Goal: Task Accomplishment & Management: Use online tool/utility

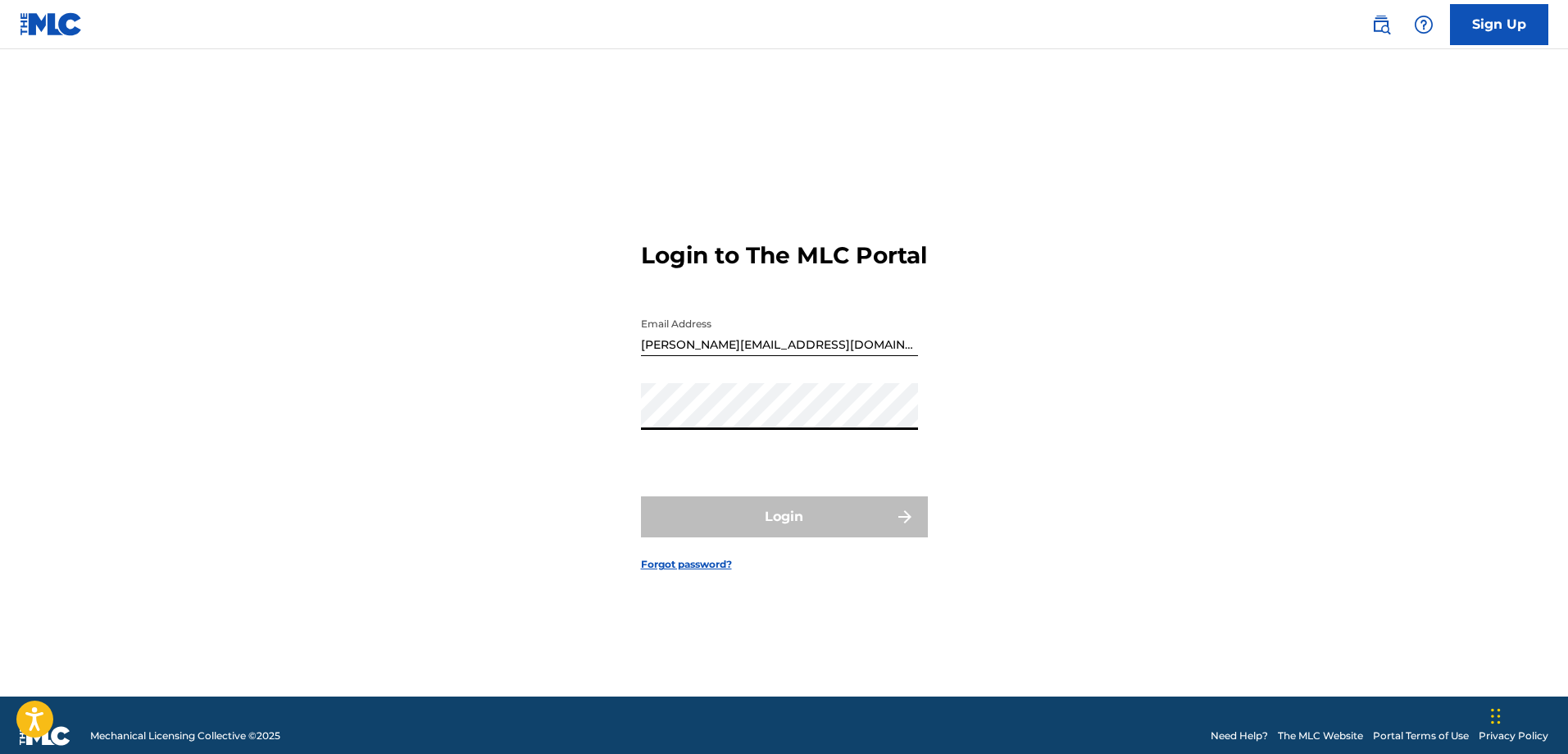
type input "[PERSON_NAME][EMAIL_ADDRESS][DOMAIN_NAME]"
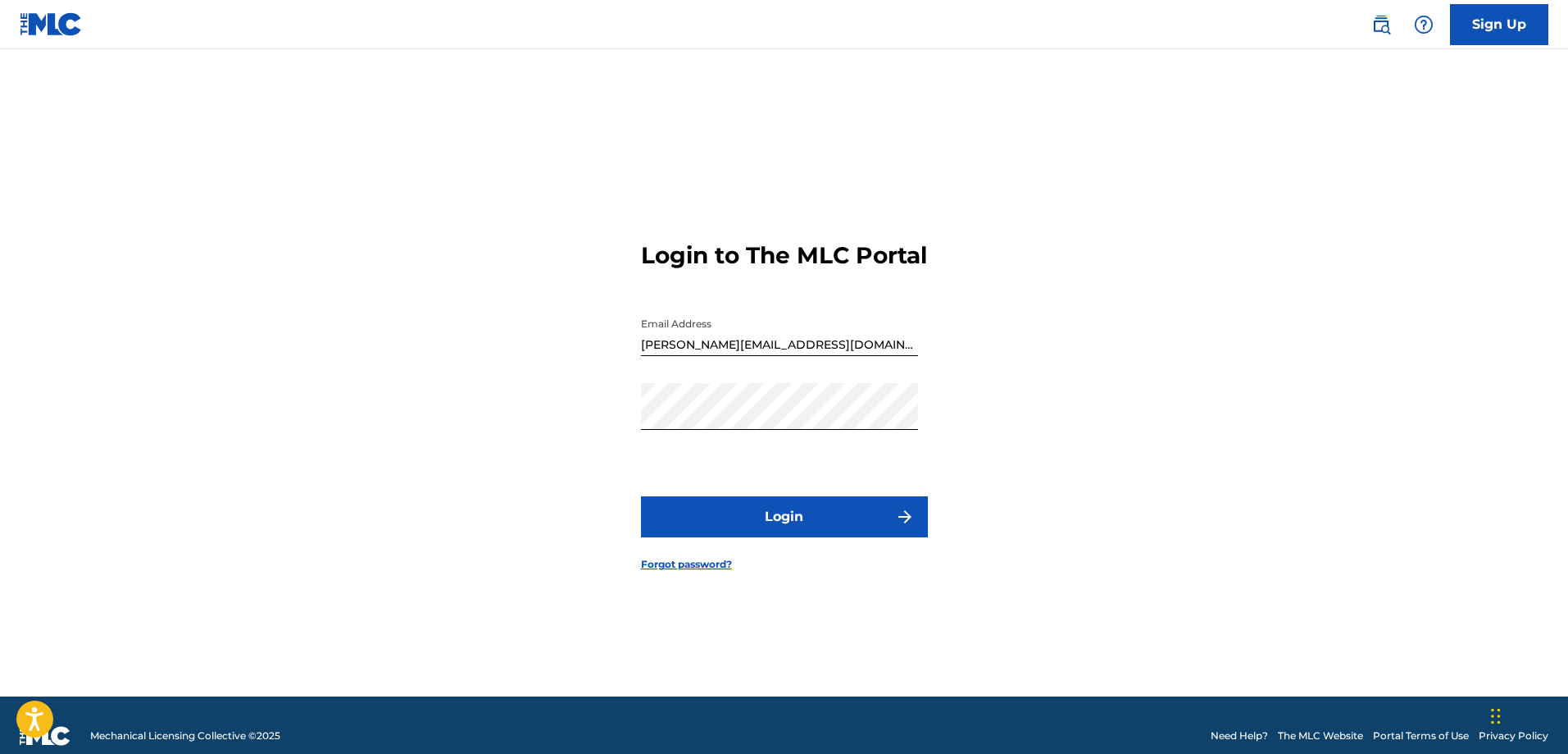
click at [746, 531] on button "Login" at bounding box center [784, 516] width 287 height 41
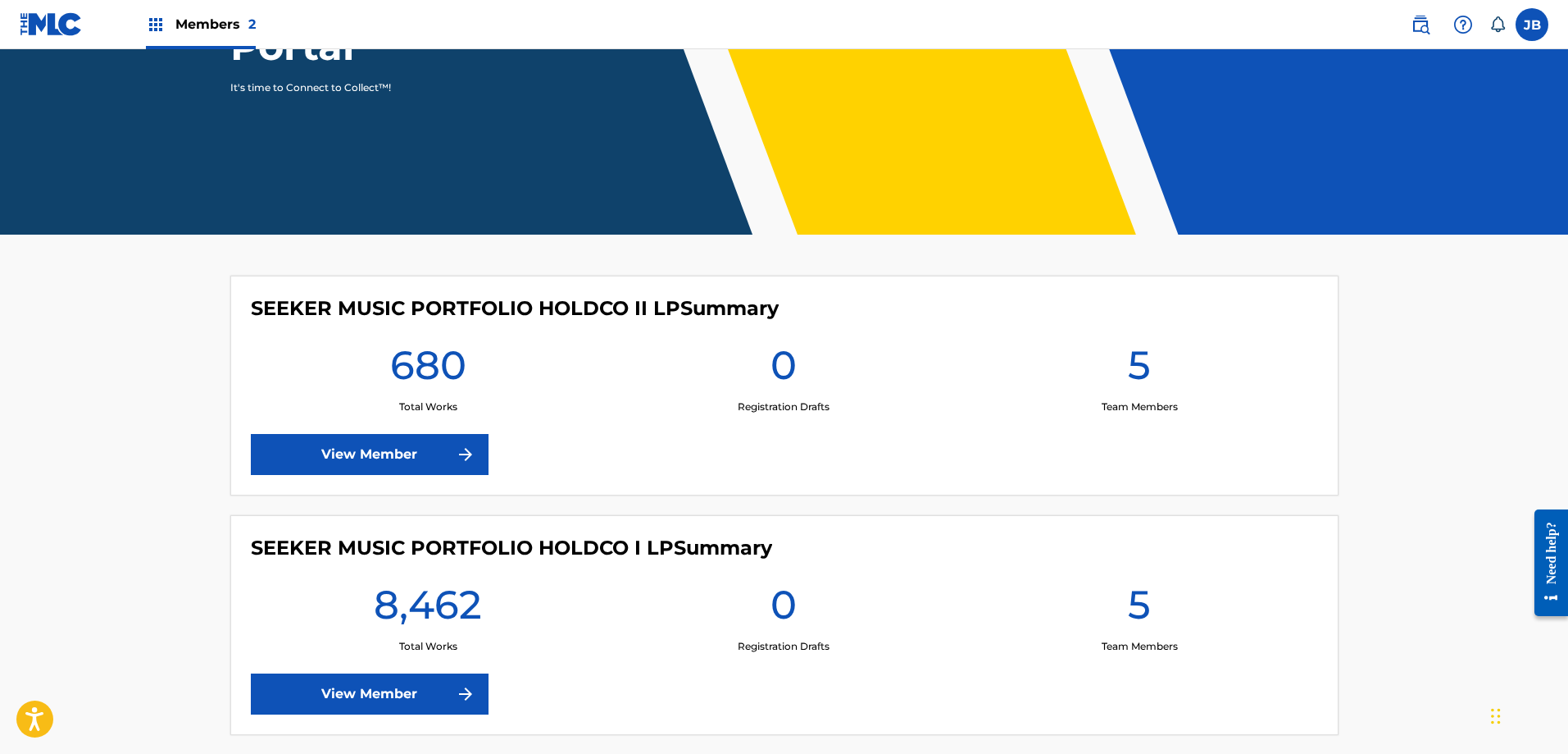
scroll to position [325, 0]
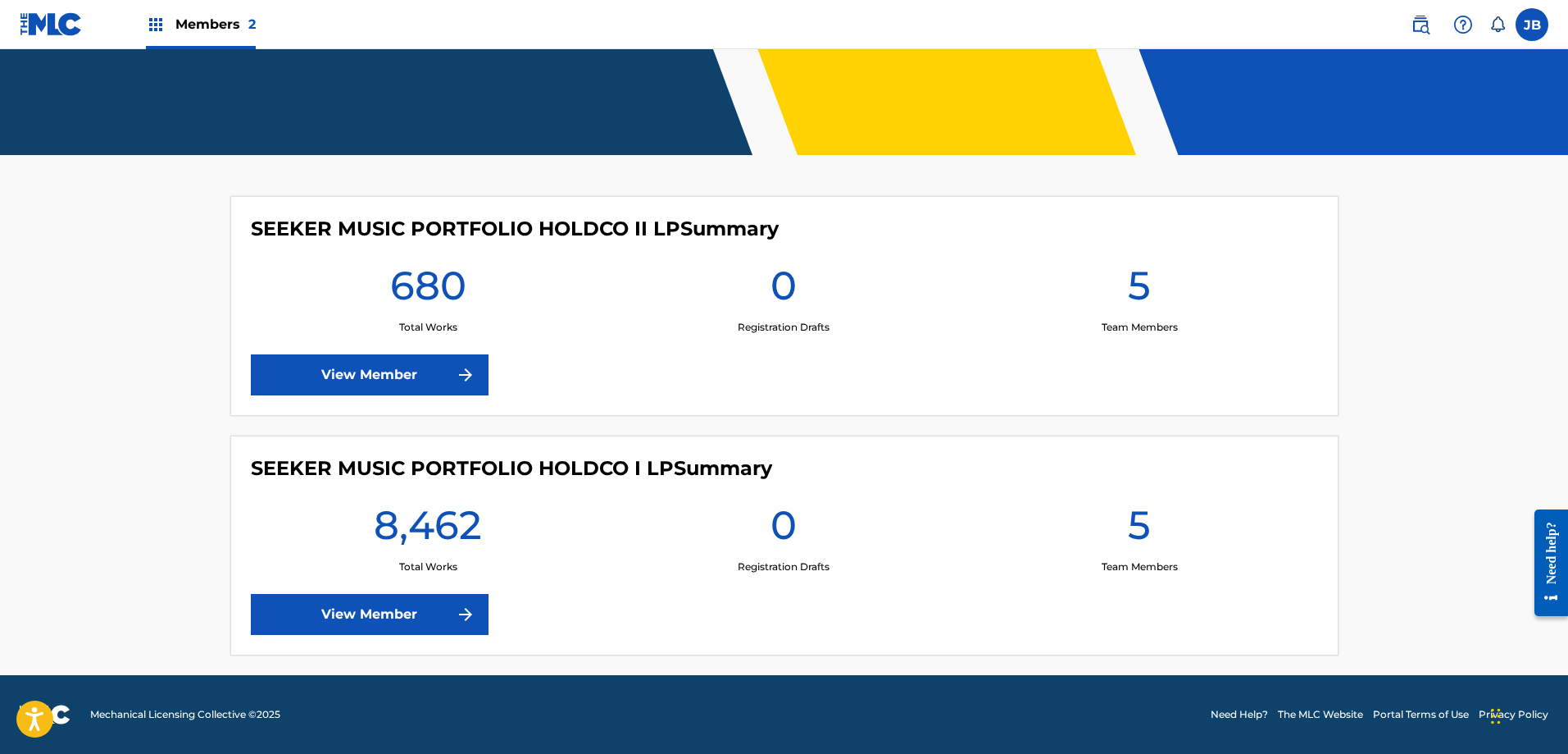
click at [363, 380] on link "View Member" at bounding box center [370, 375] width 238 height 41
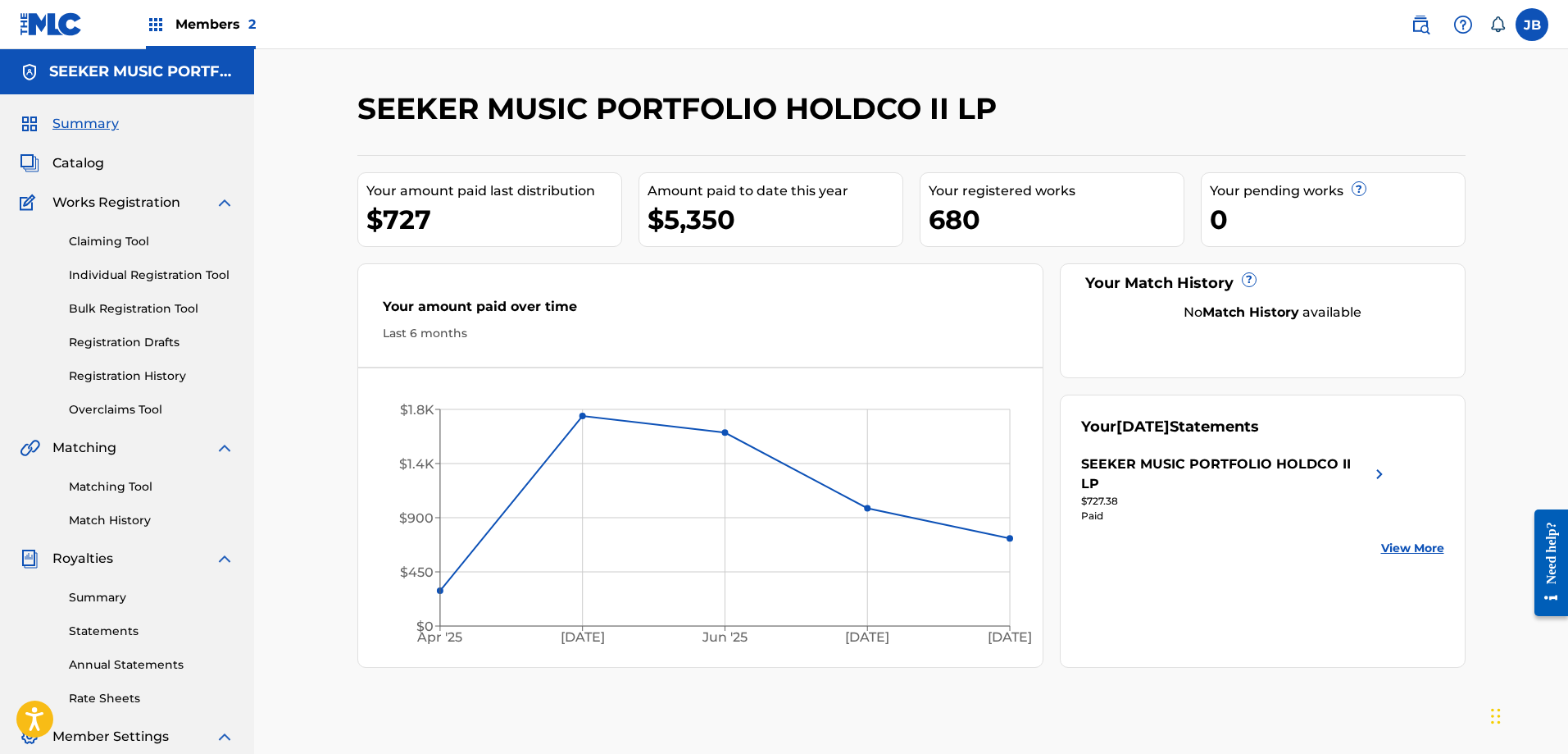
click at [1266, 469] on div "SEEKER MUSIC PORTFOLIO HOLDCO II LP" at bounding box center [1225, 473] width 288 height 39
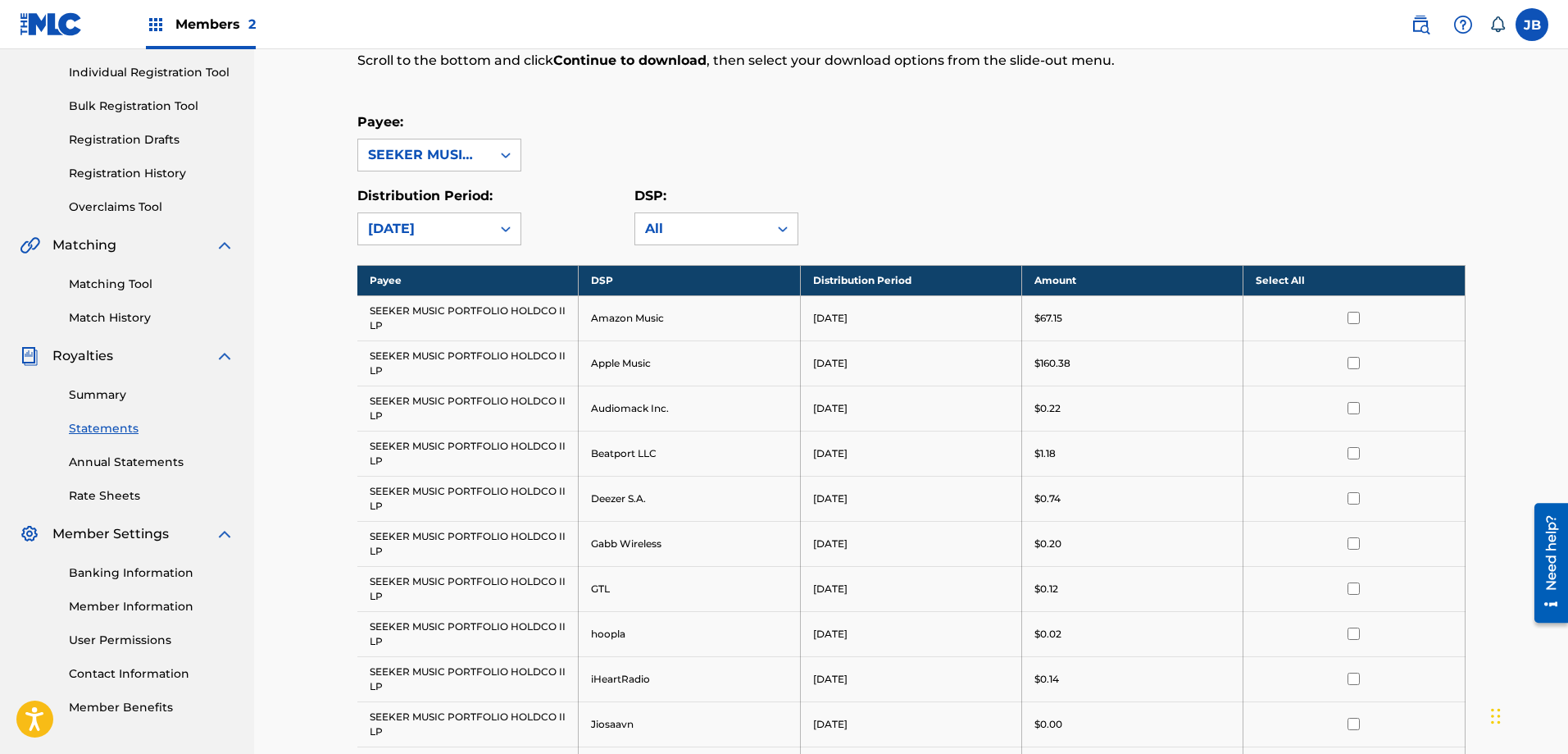
scroll to position [82, 0]
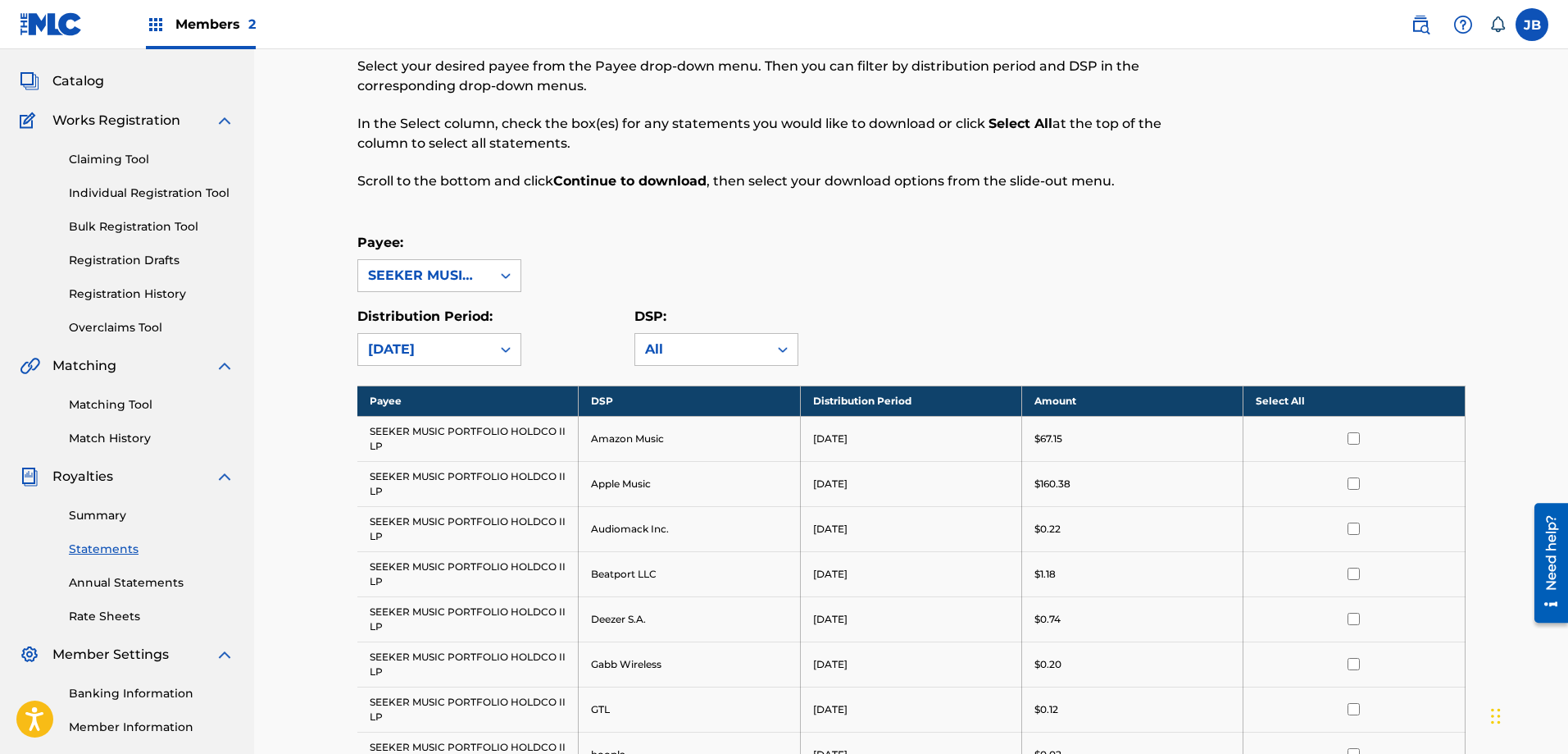
click at [80, 85] on span "Catalog" at bounding box center [78, 81] width 52 height 19
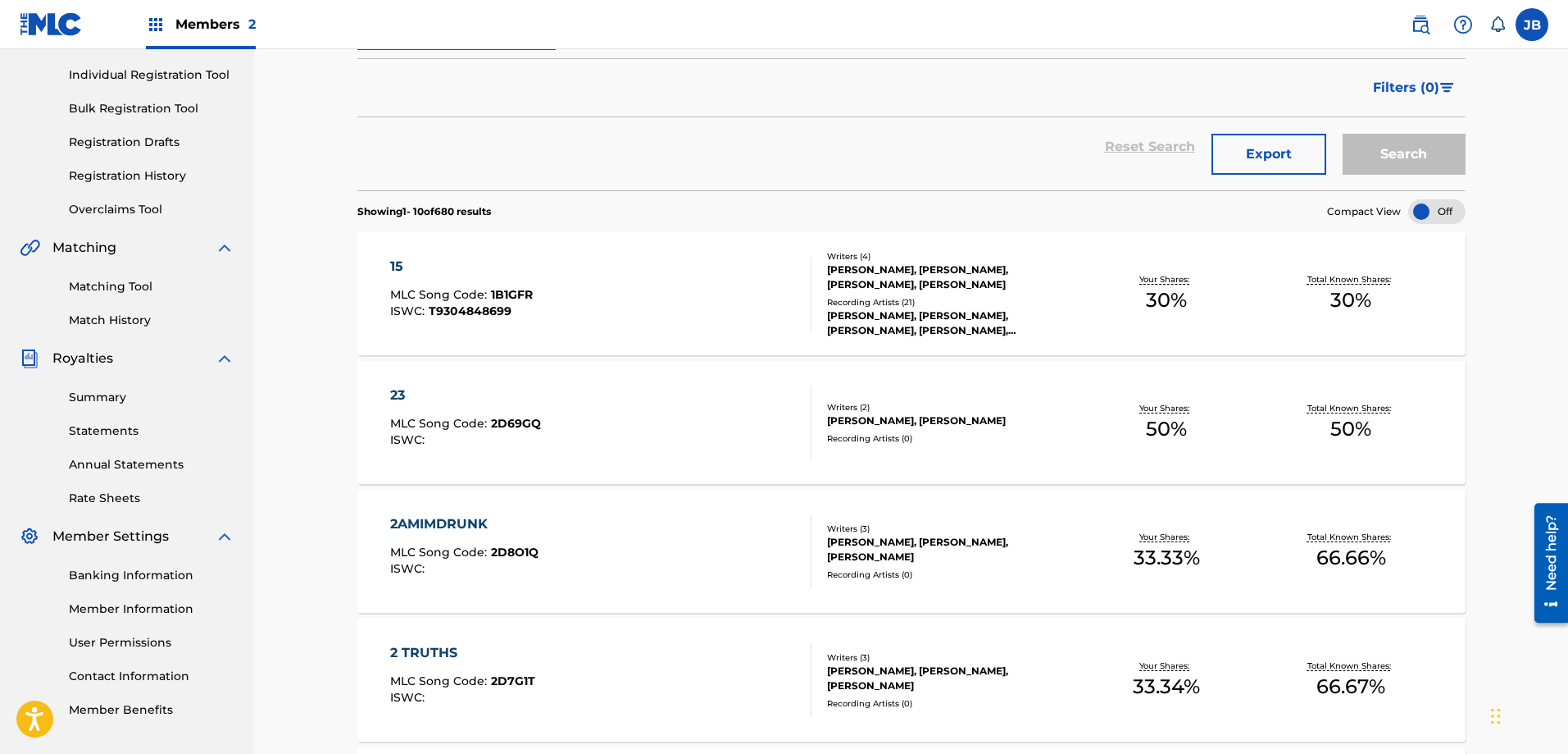
scroll to position [246, 0]
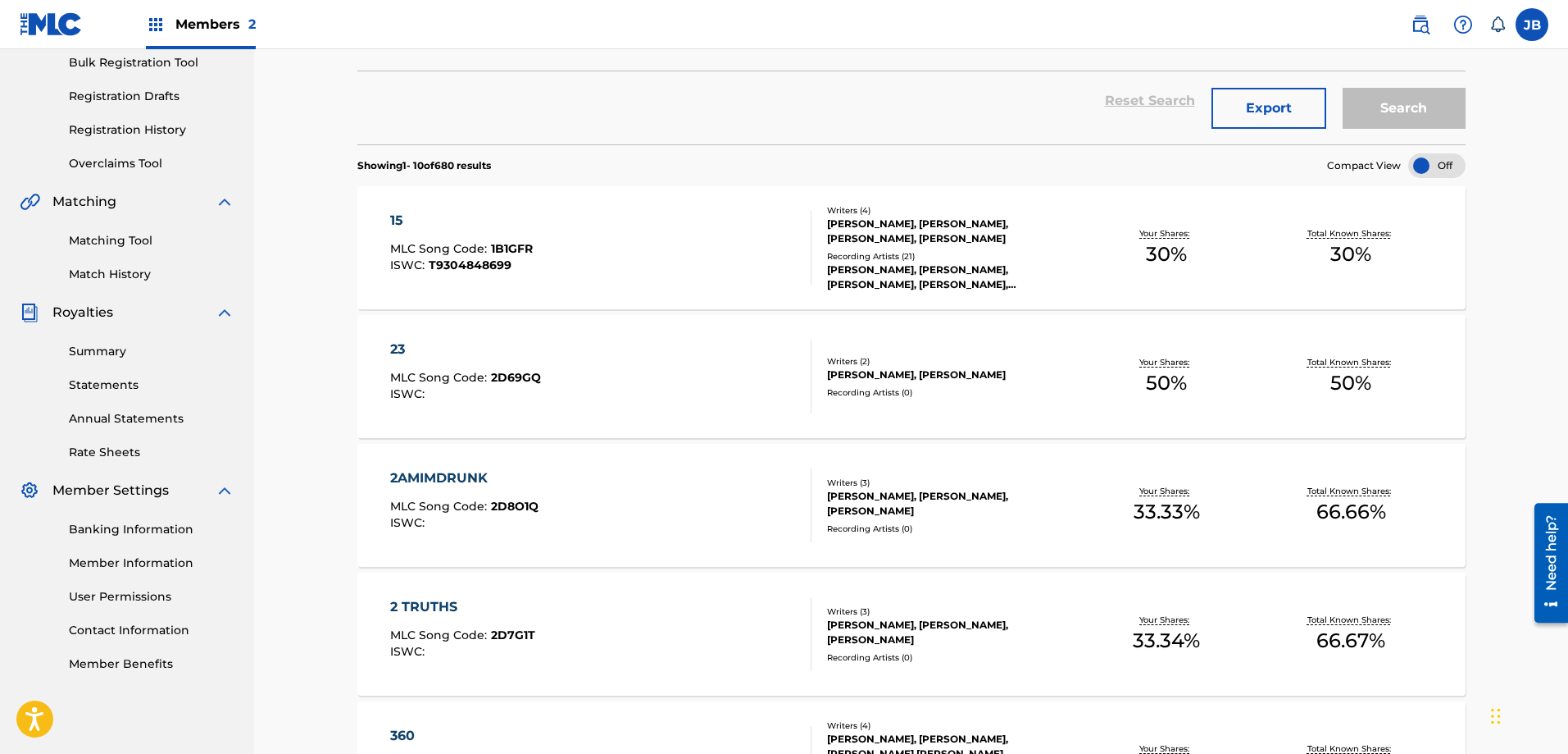
click at [390, 220] on div "15 MLC Song Code : 1B1GFR ISWC : T9304848699 Writers ( 4 ) CARRIE KARPINEN, CHA…" at bounding box center [912, 247] width 1108 height 123
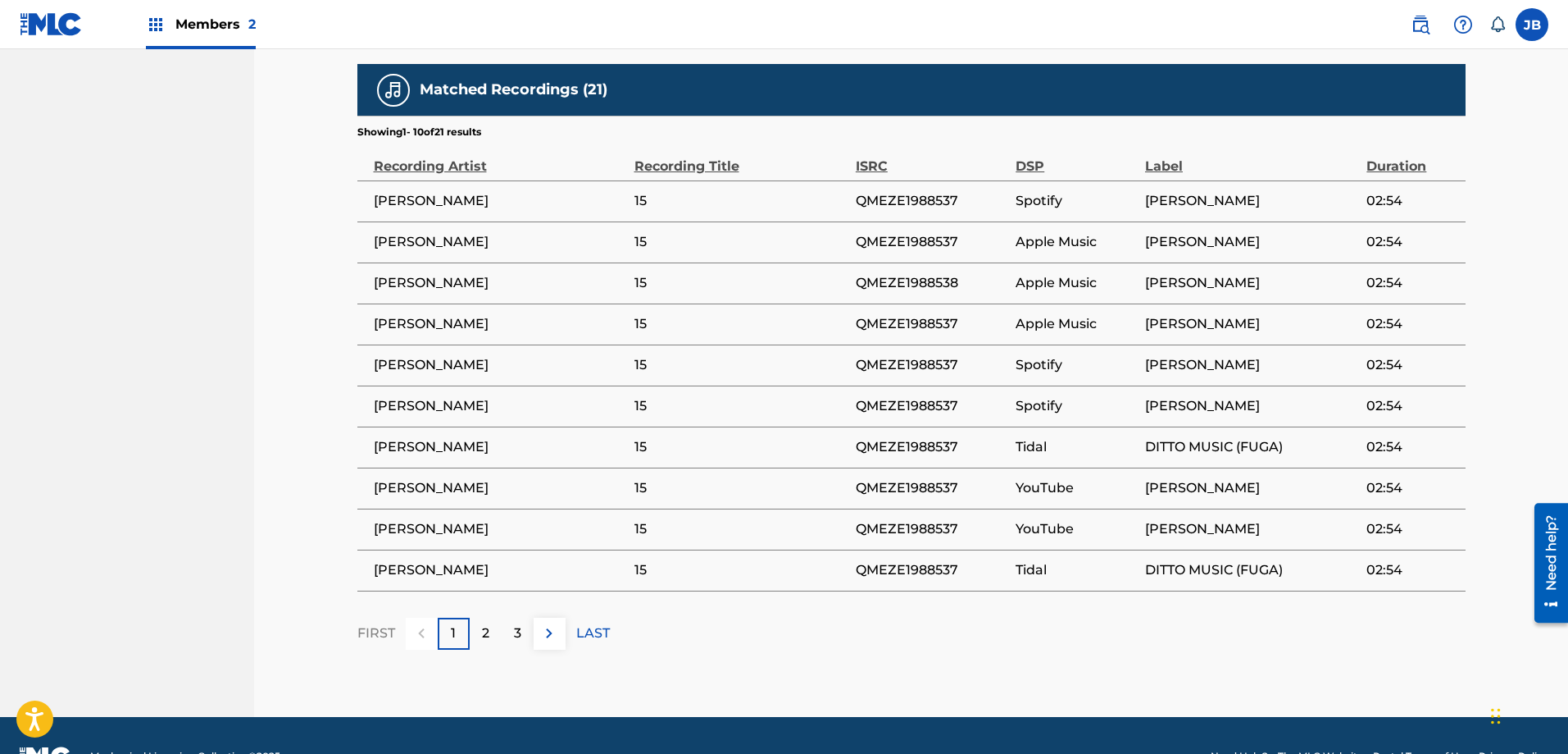
scroll to position [1427, 0]
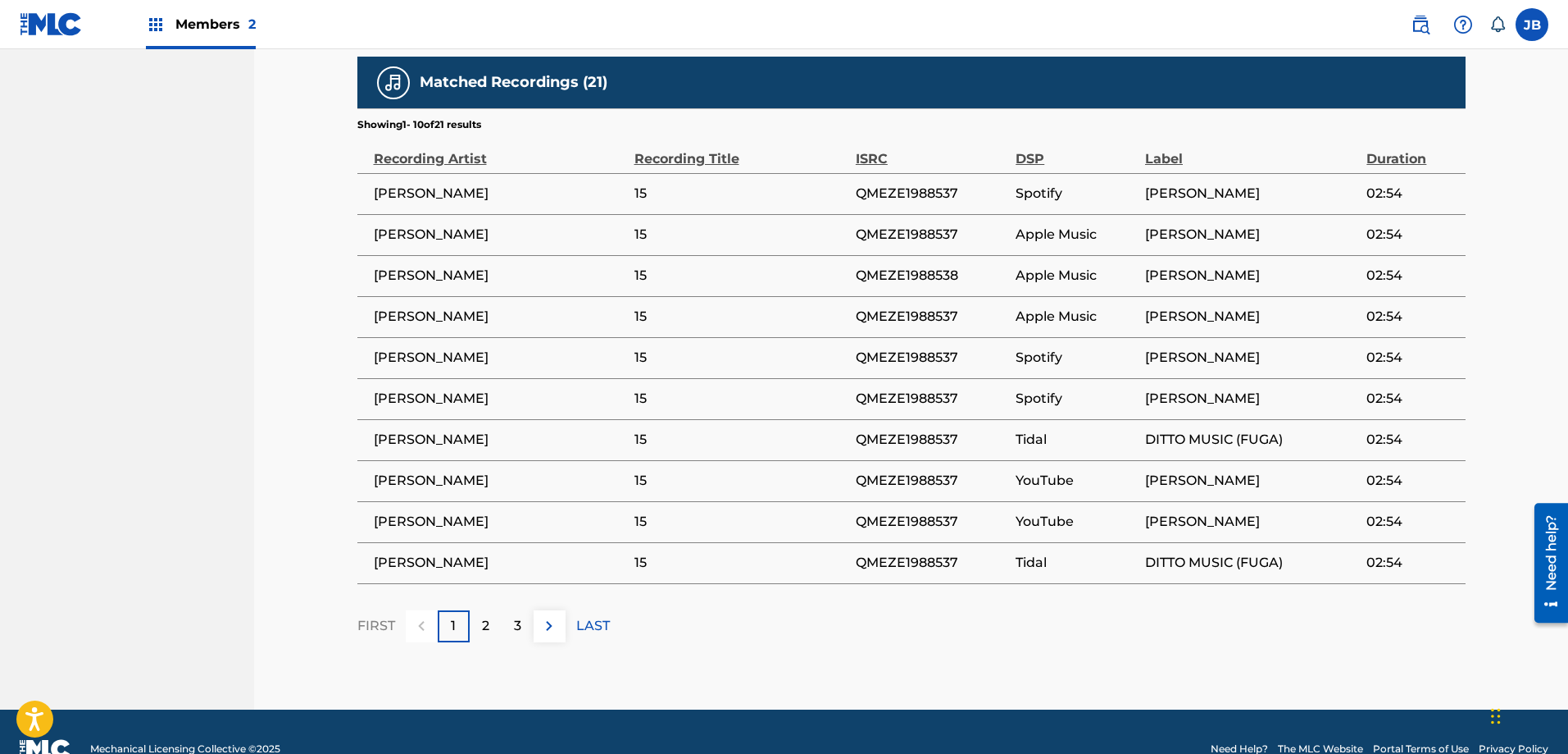
click at [594, 616] on p "LAST" at bounding box center [593, 625] width 34 height 19
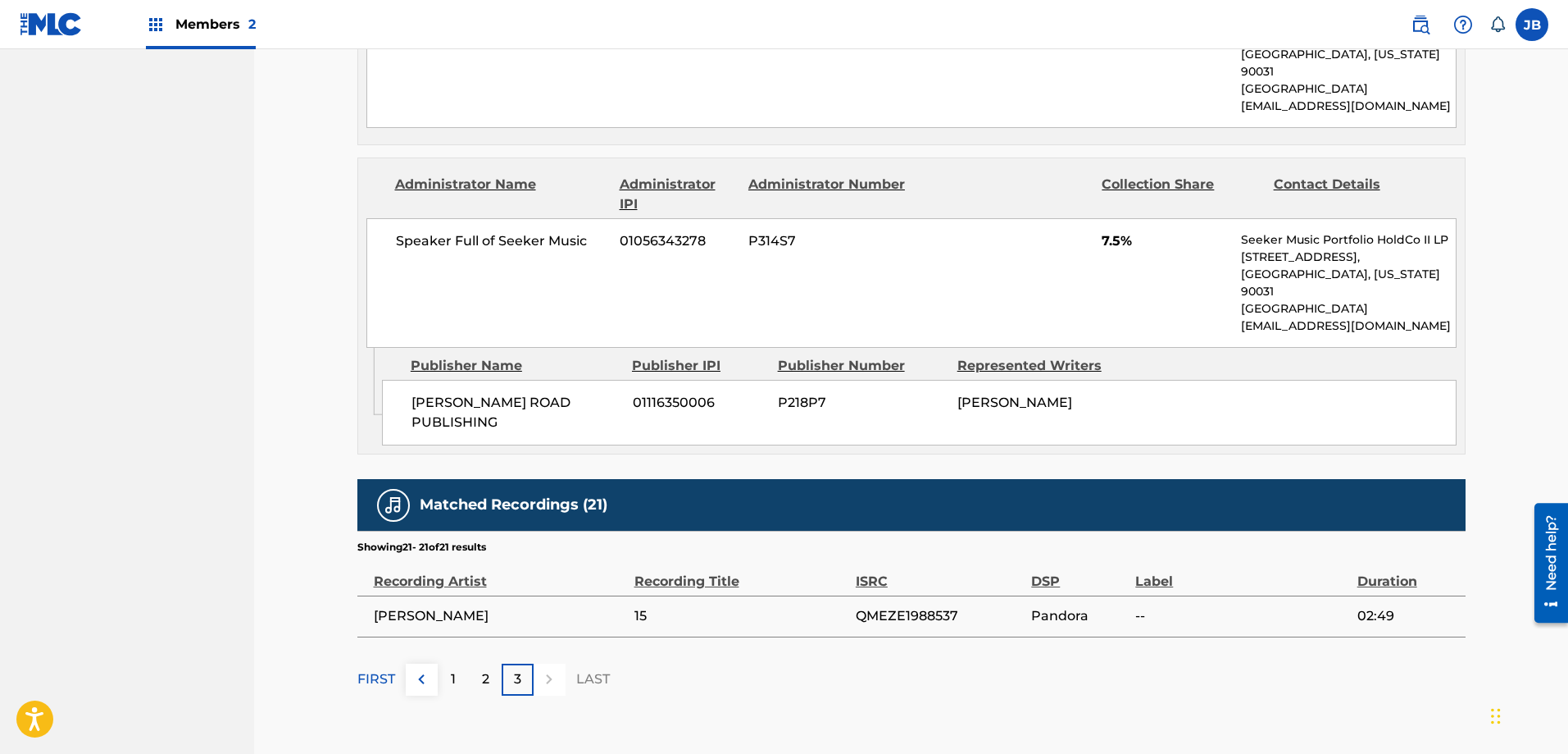
scroll to position [976, 0]
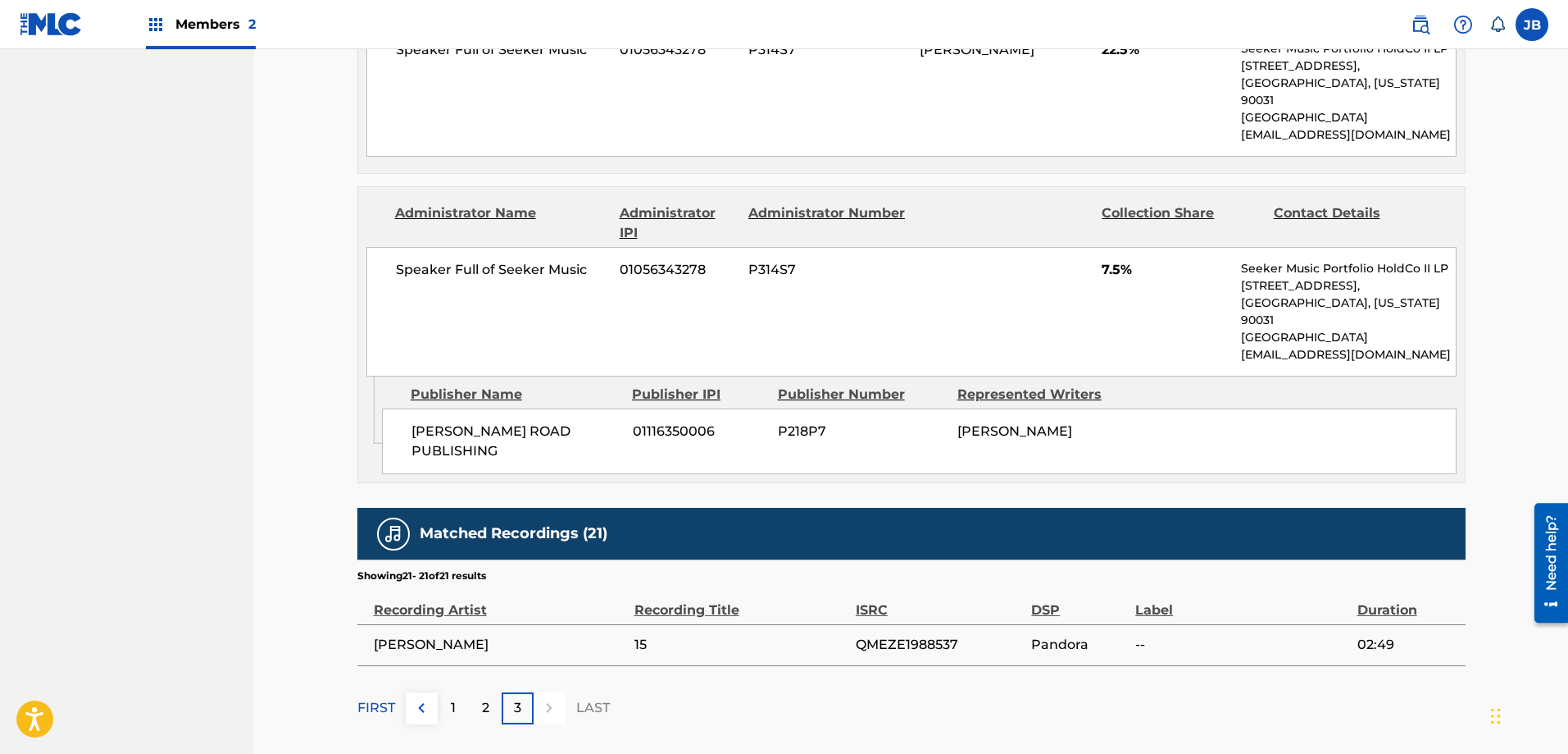
click at [482, 697] on p "2" at bounding box center [486, 707] width 8 height 19
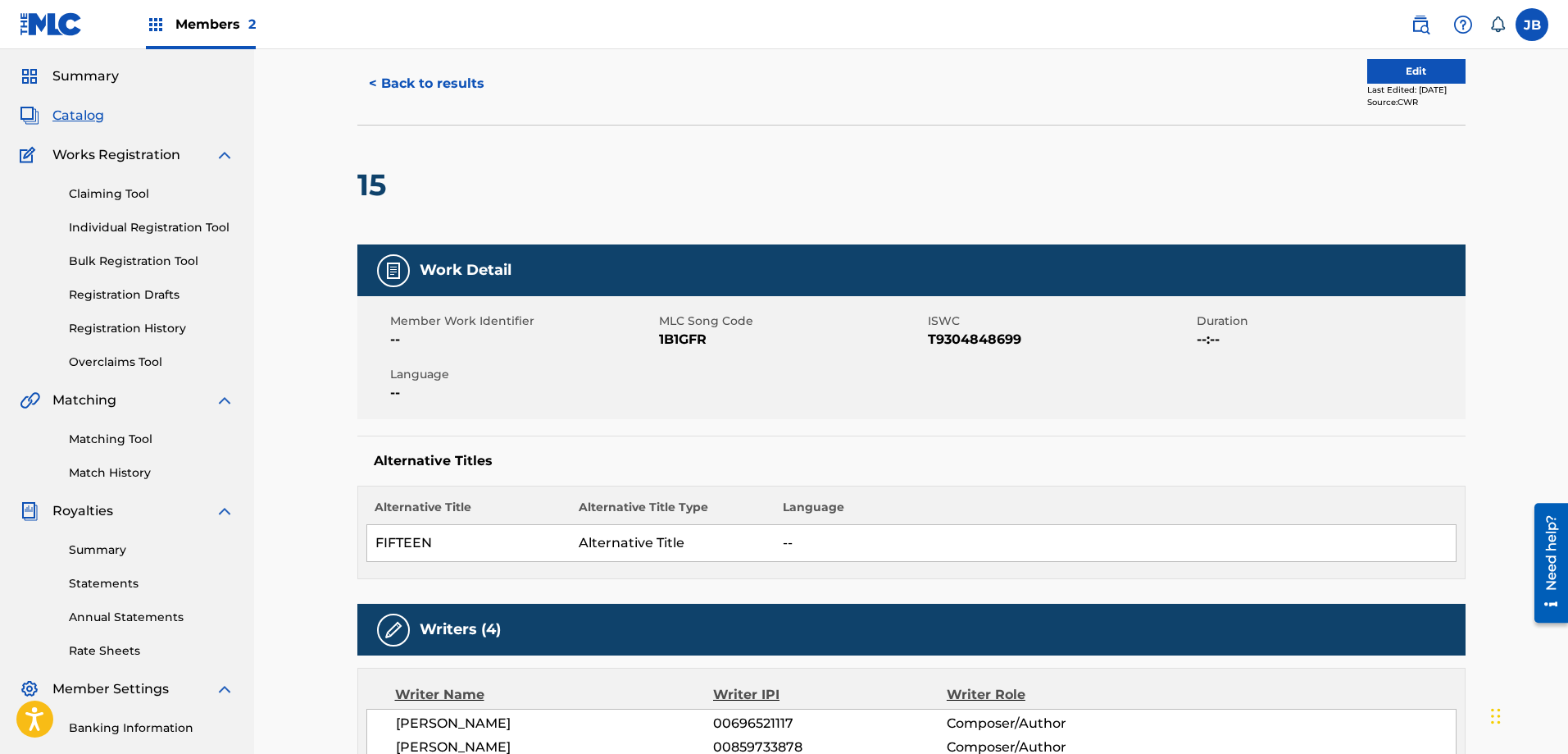
scroll to position [0, 0]
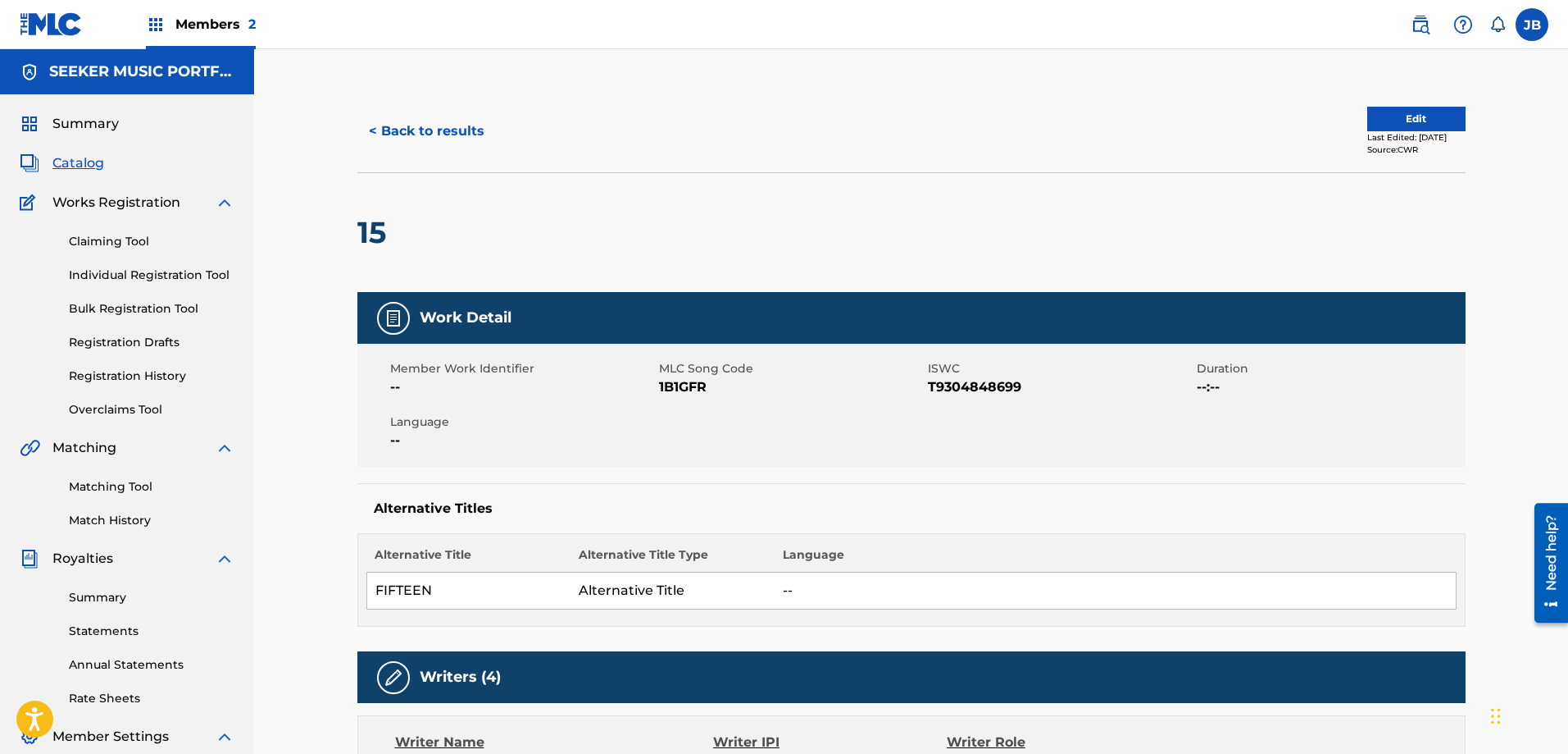
click at [63, 163] on span "Catalog" at bounding box center [78, 163] width 52 height 19
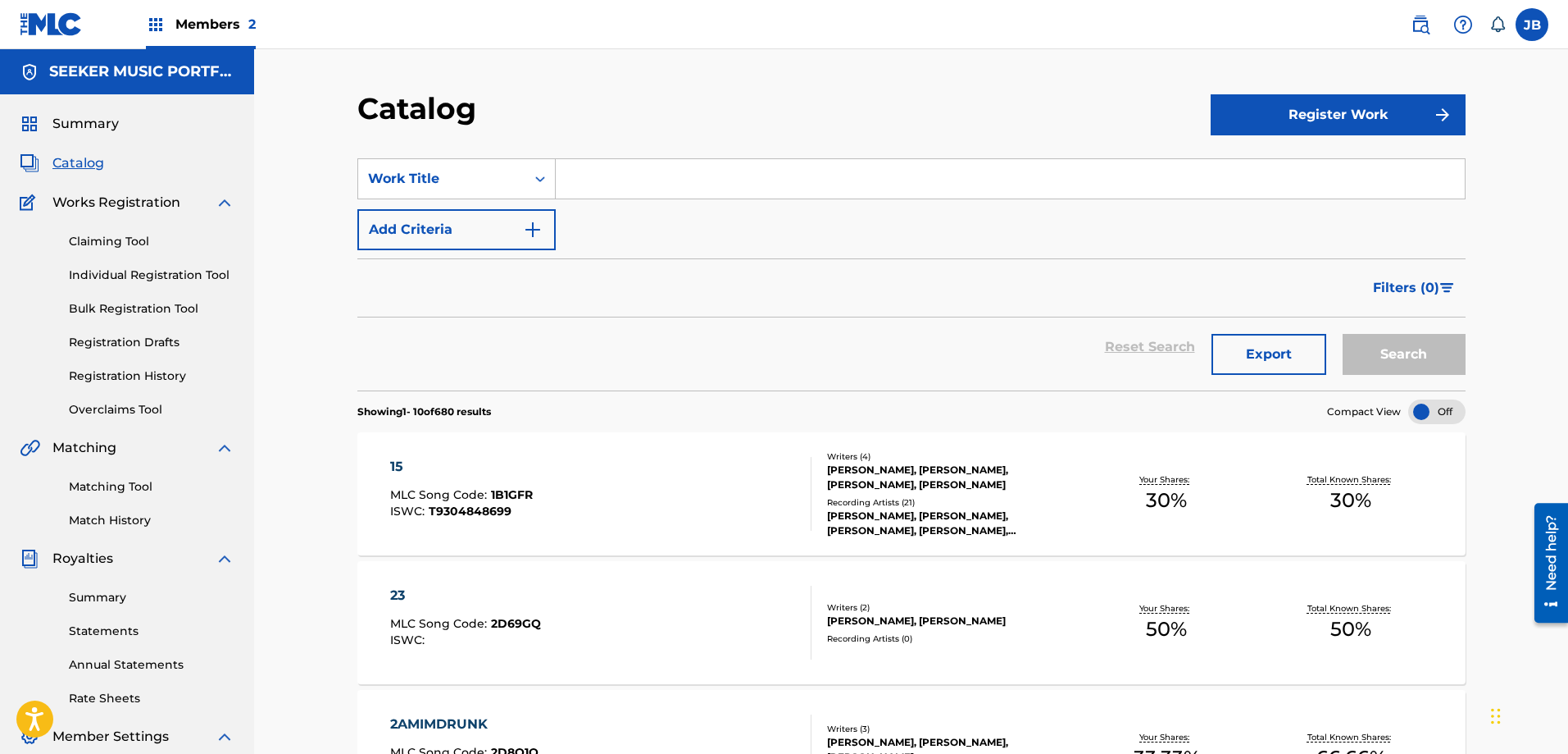
click at [635, 172] on input "Search Form" at bounding box center [1010, 178] width 909 height 39
click at [1343, 334] on button "Search" at bounding box center [1404, 355] width 123 height 41
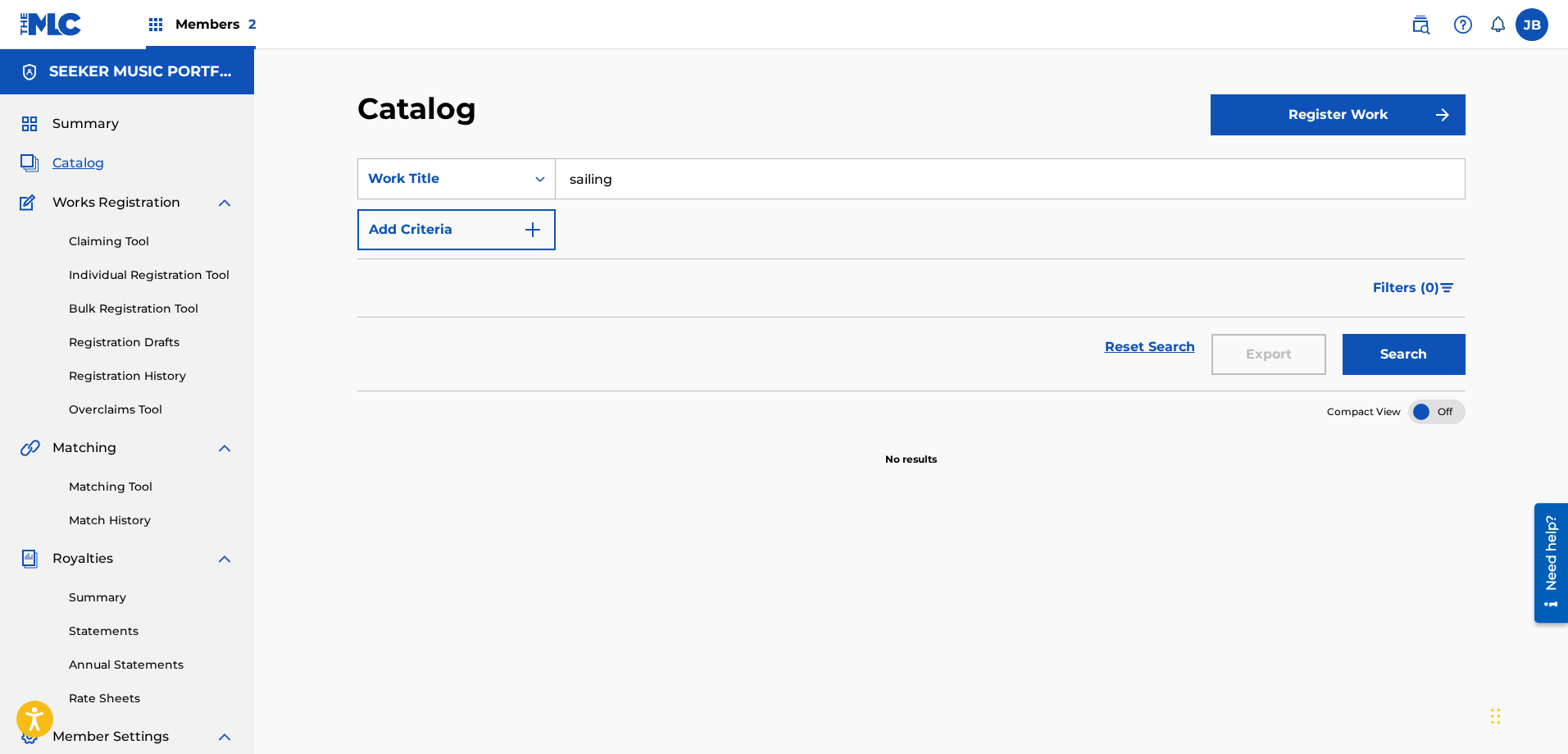
drag, startPoint x: 634, startPoint y: 172, endPoint x: 510, endPoint y: 166, distance: 124.1
click at [510, 166] on div "SearchWithCriteria863c86f0-0827-4ba9-bbab-ba20e0828a59 Work Title sailing" at bounding box center [912, 178] width 1108 height 41
type input "cold beer"
click at [1343, 334] on button "Search" at bounding box center [1404, 355] width 123 height 41
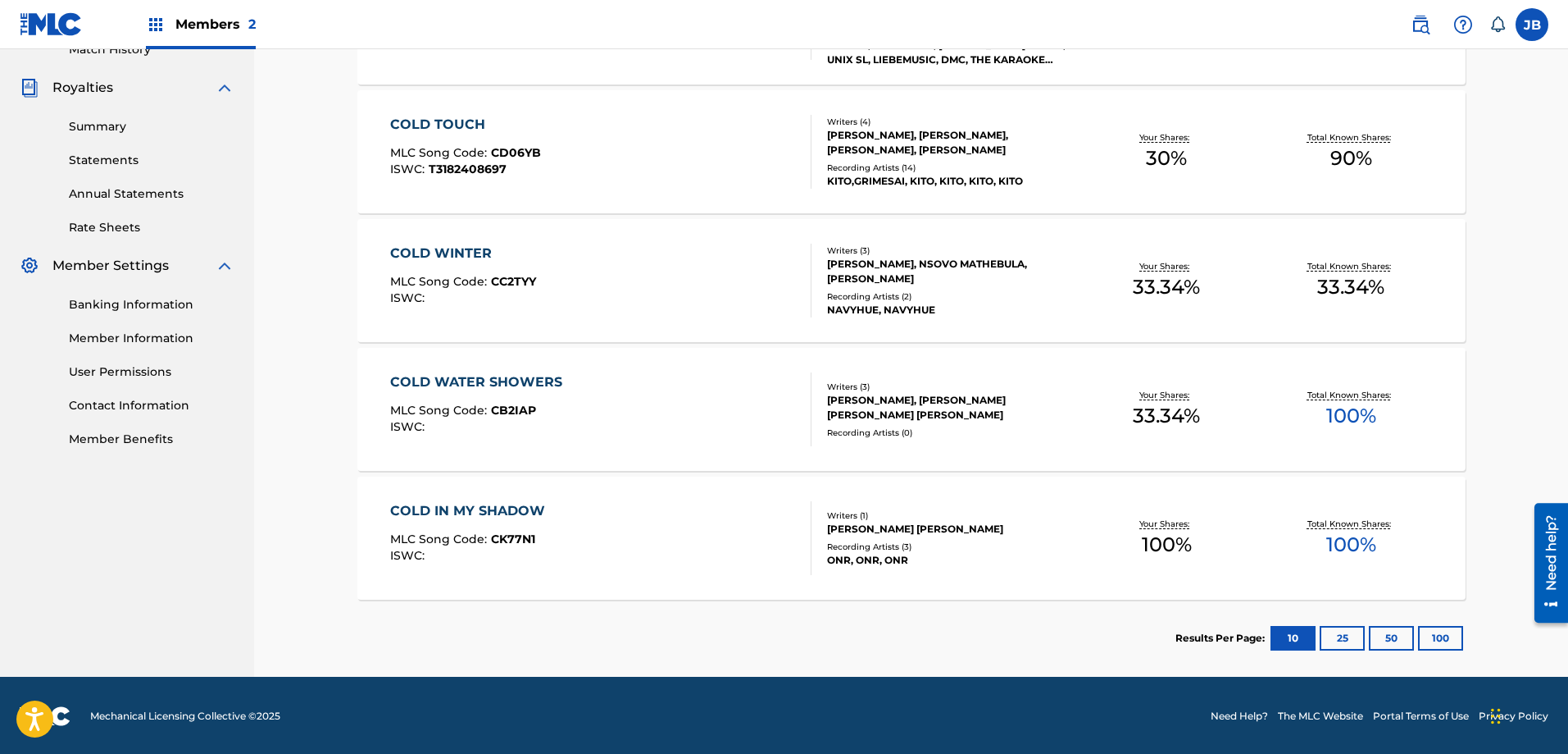
scroll to position [472, 0]
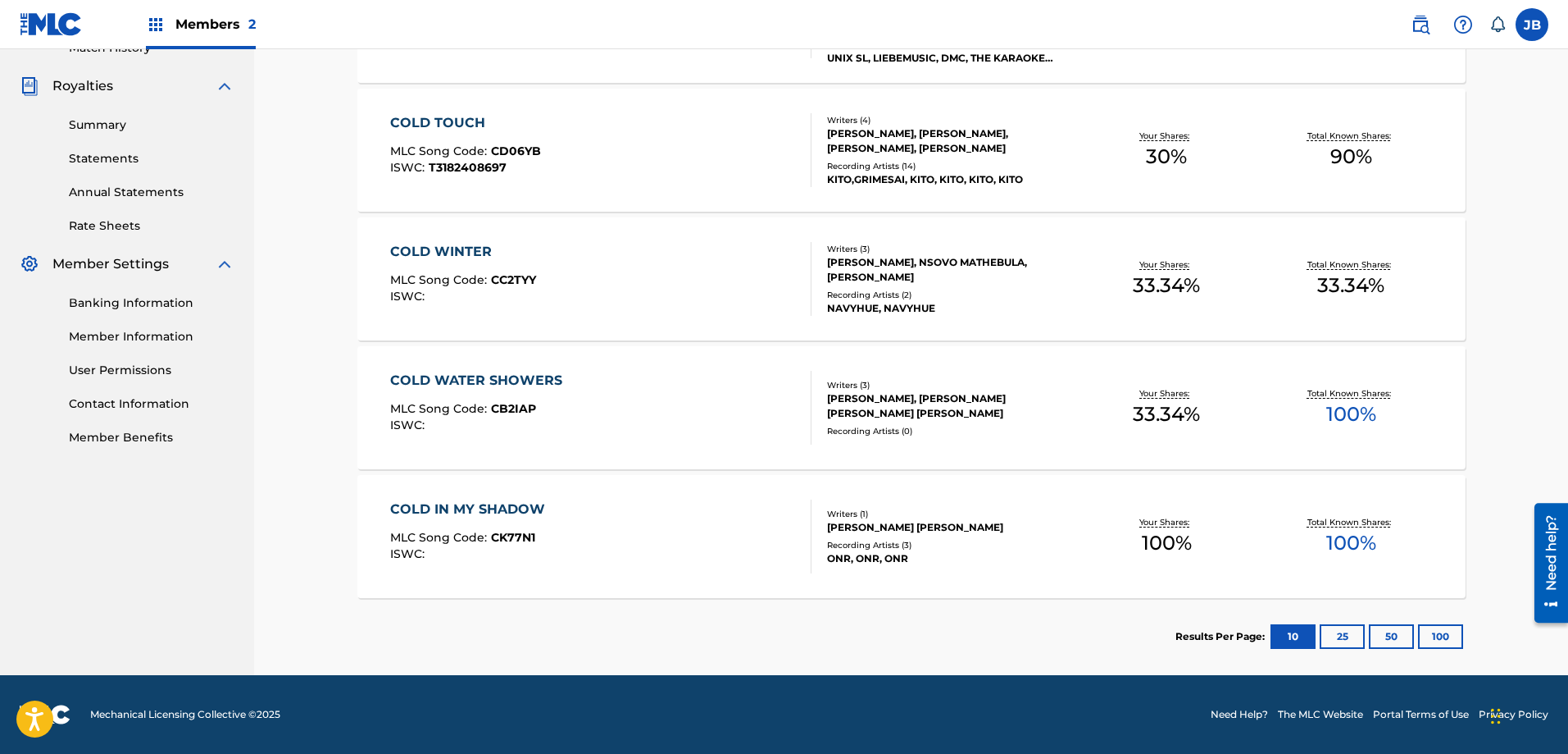
click at [1342, 640] on button "25" at bounding box center [1342, 636] width 45 height 24
click at [1391, 638] on button "50" at bounding box center [1392, 636] width 45 height 24
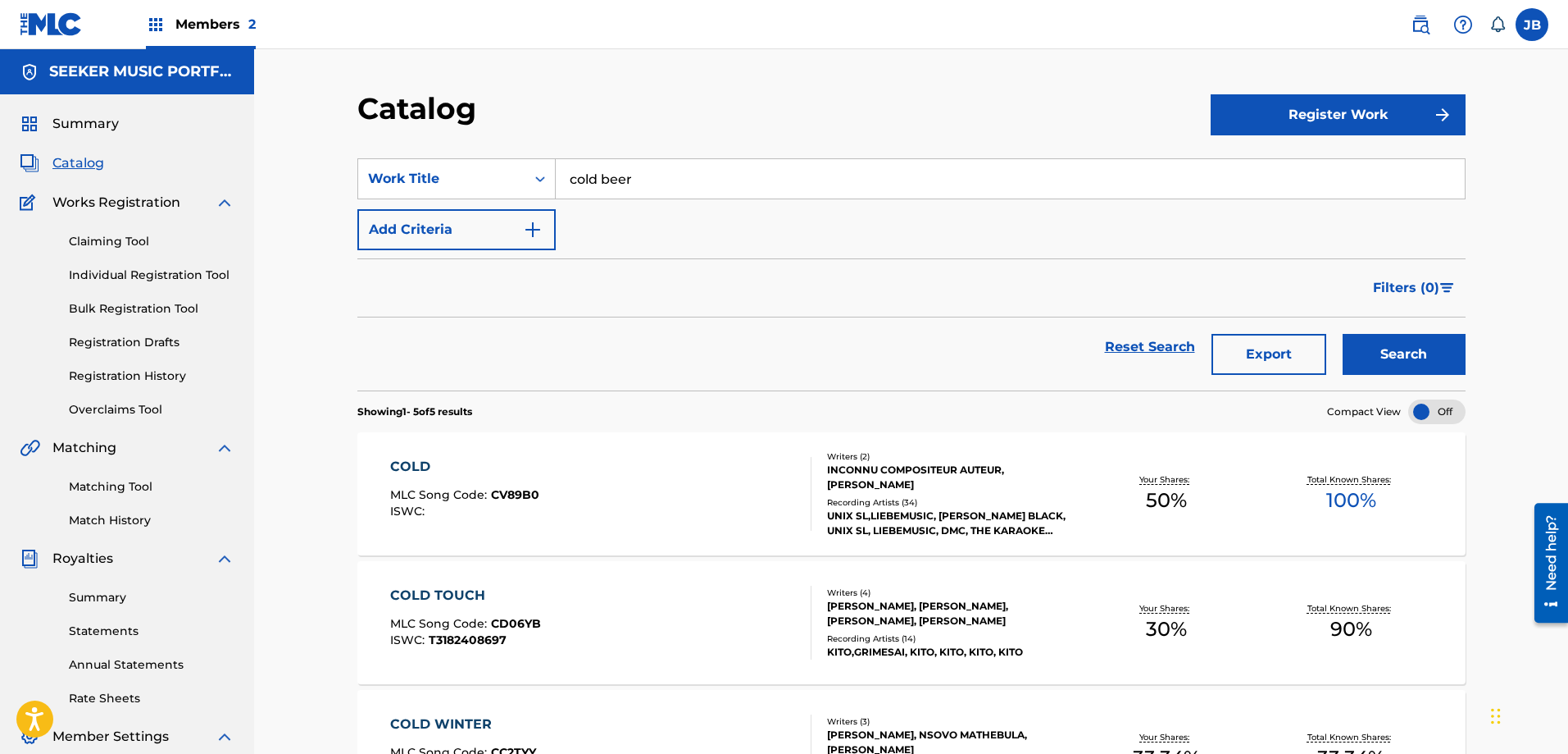
click at [132, 242] on link "Claiming Tool" at bounding box center [152, 242] width 166 height 18
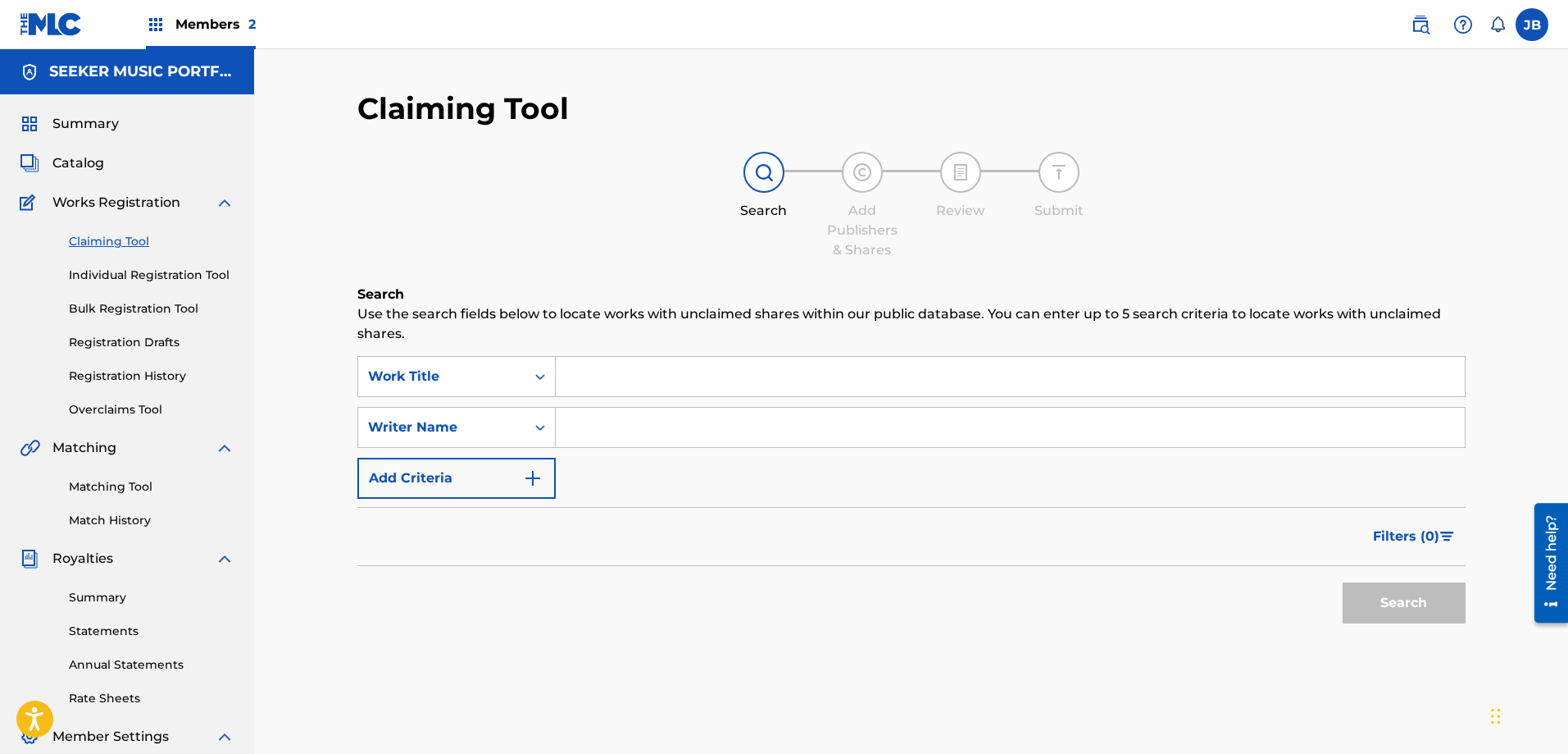
click at [603, 375] on input "Search Form" at bounding box center [1010, 376] width 909 height 39
type input "cold beer callin' my name"
click at [620, 424] on input "Search Form" at bounding box center [1010, 427] width 909 height 39
type input "rodgers, jameson"
click at [1371, 605] on button "Search" at bounding box center [1404, 603] width 123 height 41
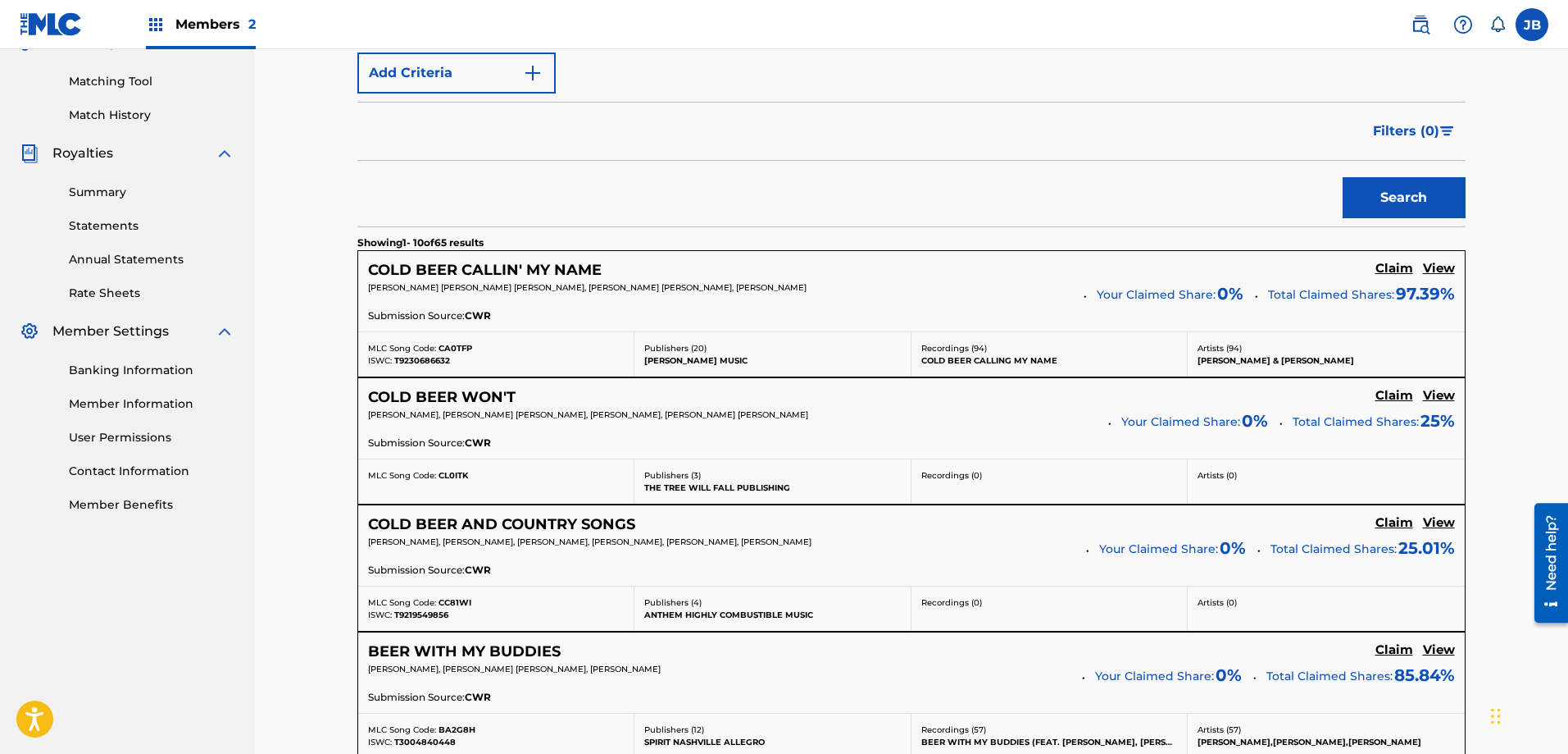
scroll to position [410, 0]
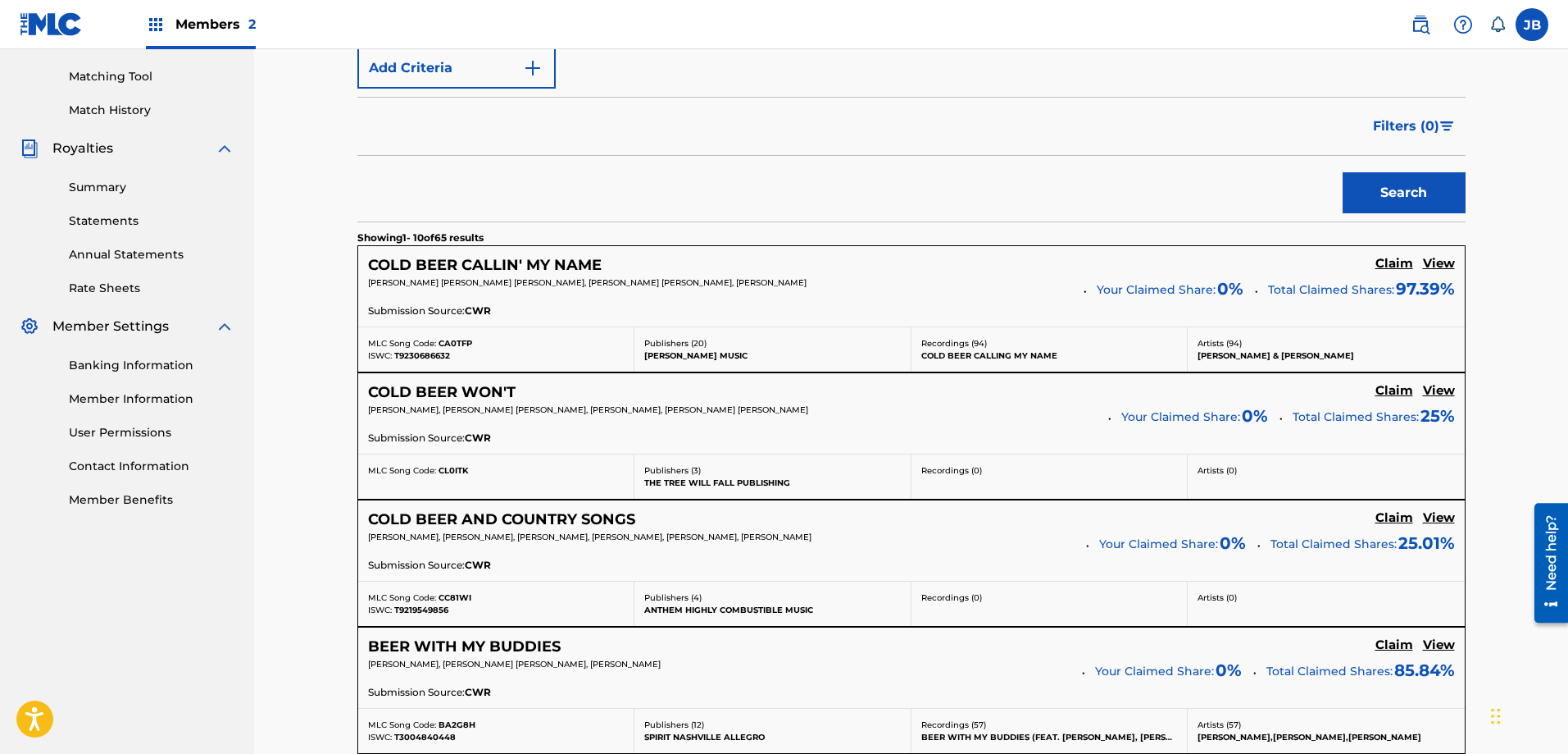
click at [1437, 266] on h5 "View" at bounding box center [1438, 264] width 32 height 16
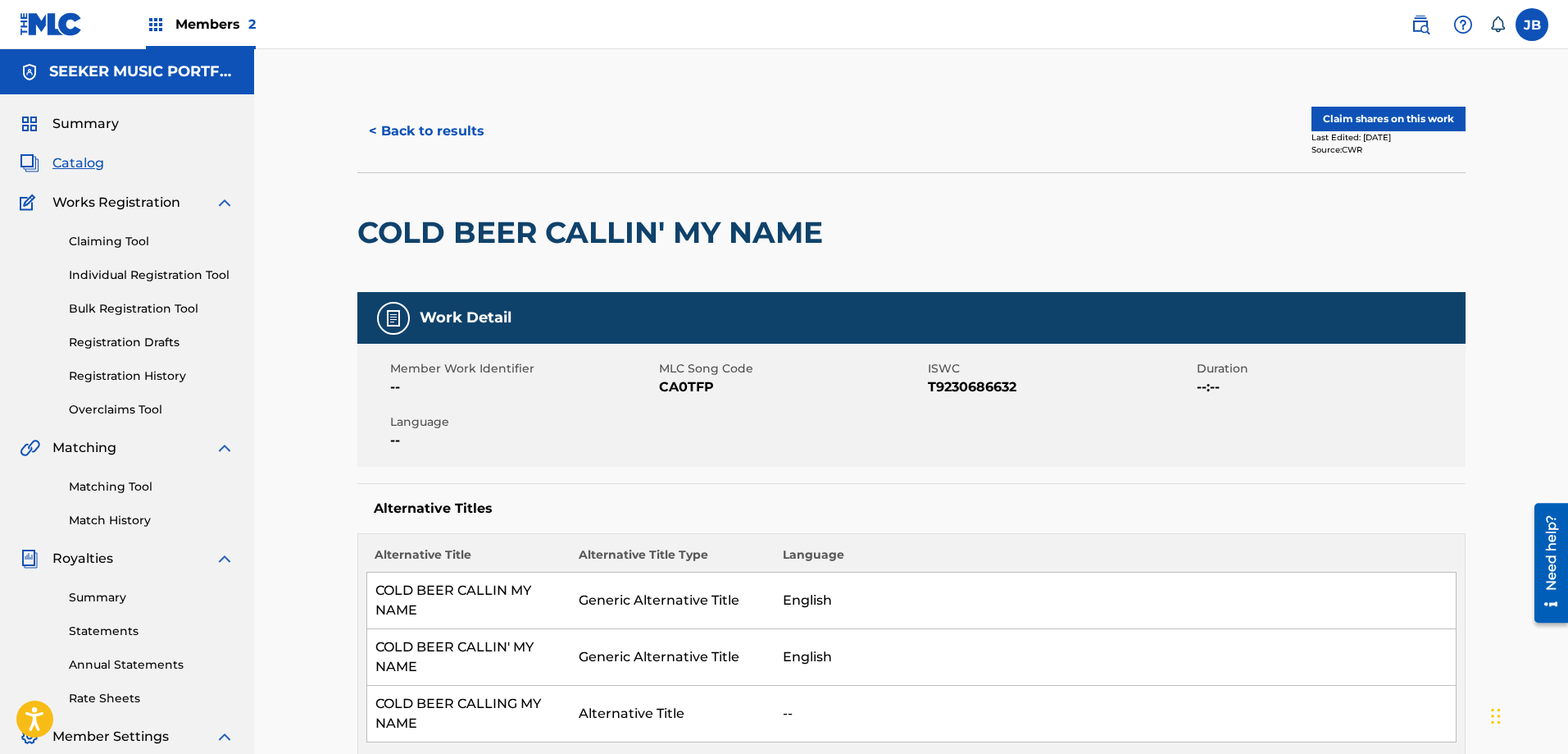
click at [121, 237] on link "Claiming Tool" at bounding box center [152, 242] width 166 height 18
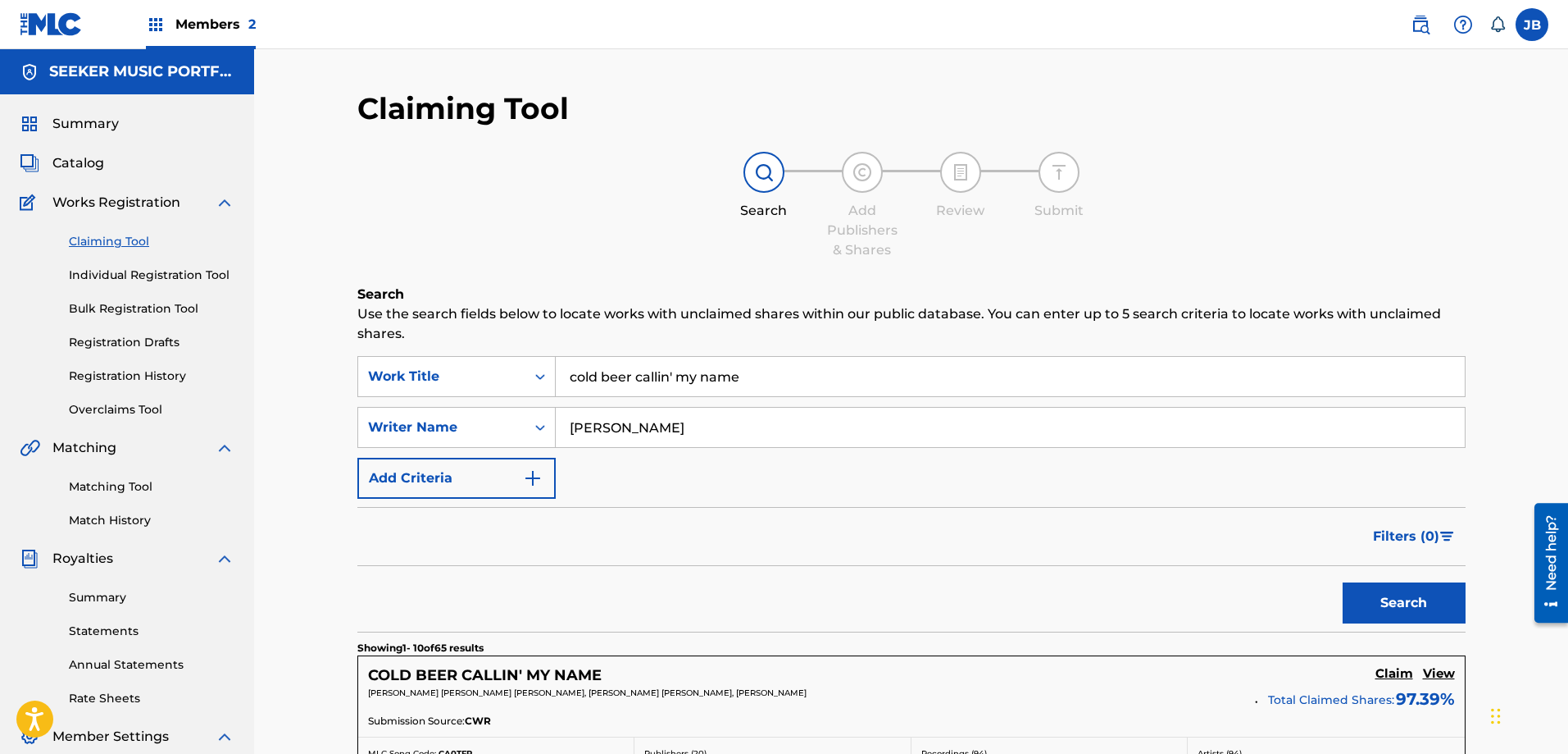
click at [1420, 605] on button "Search" at bounding box center [1404, 603] width 123 height 41
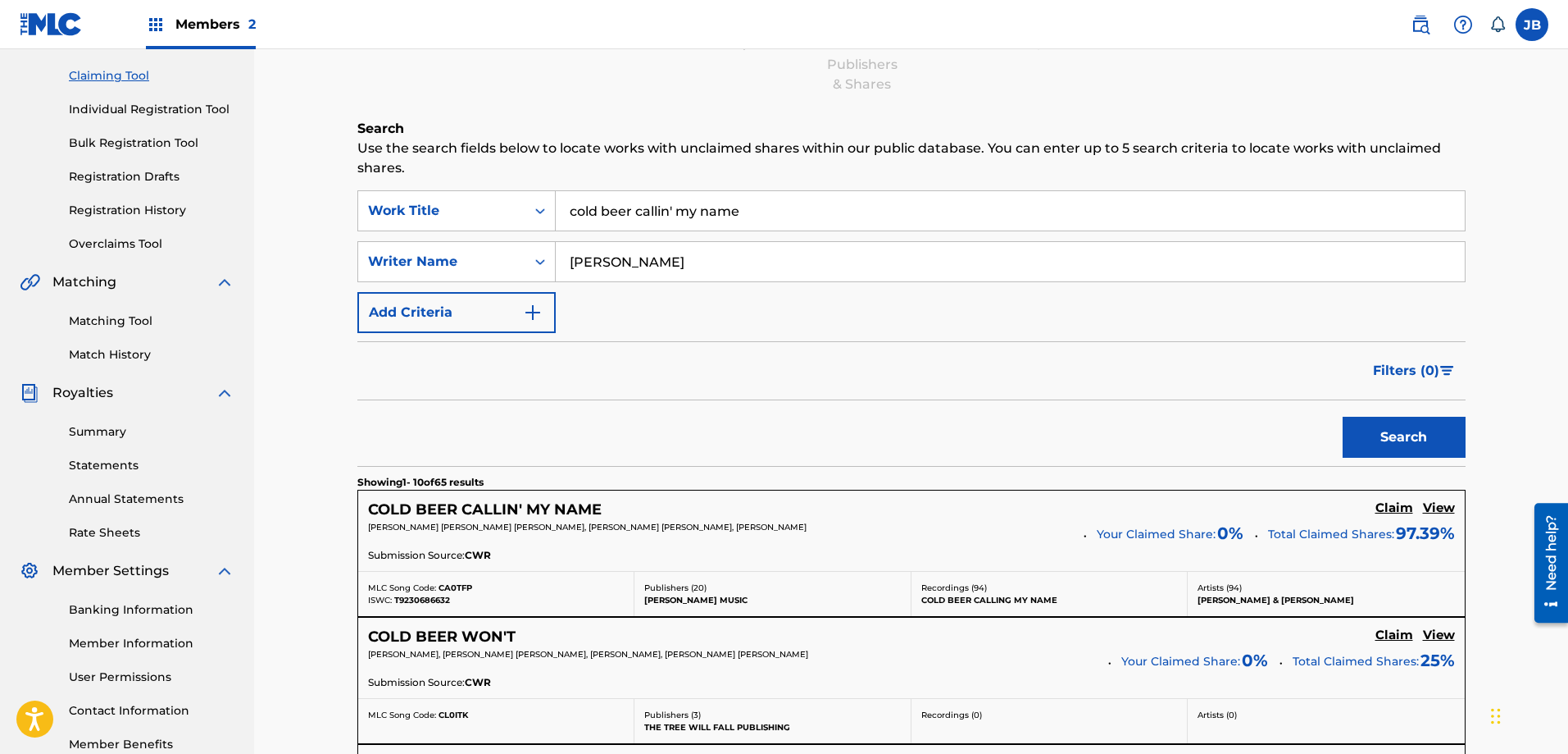
scroll to position [164, 0]
click at [1400, 509] on h5 "Claim" at bounding box center [1394, 509] width 38 height 16
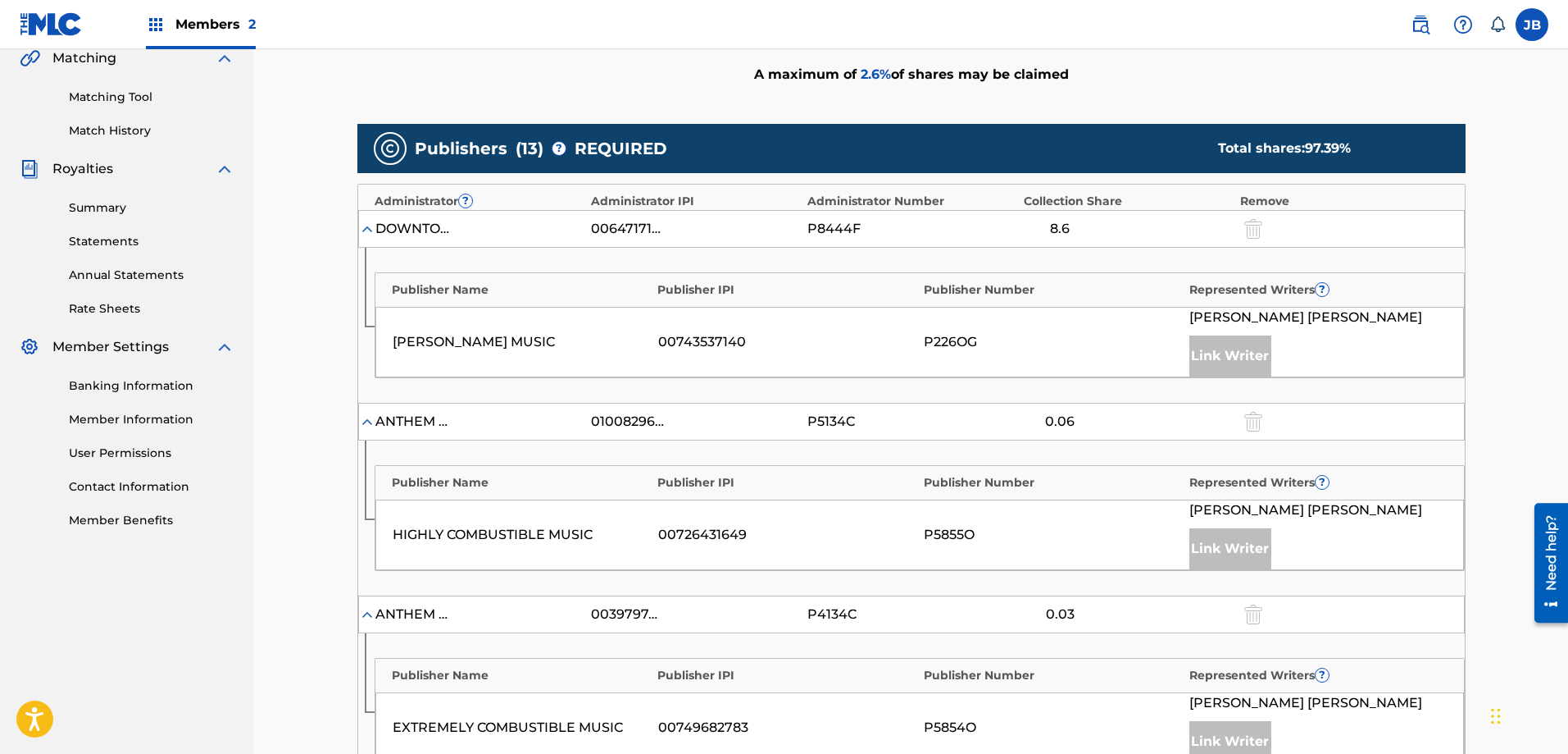
scroll to position [410, 0]
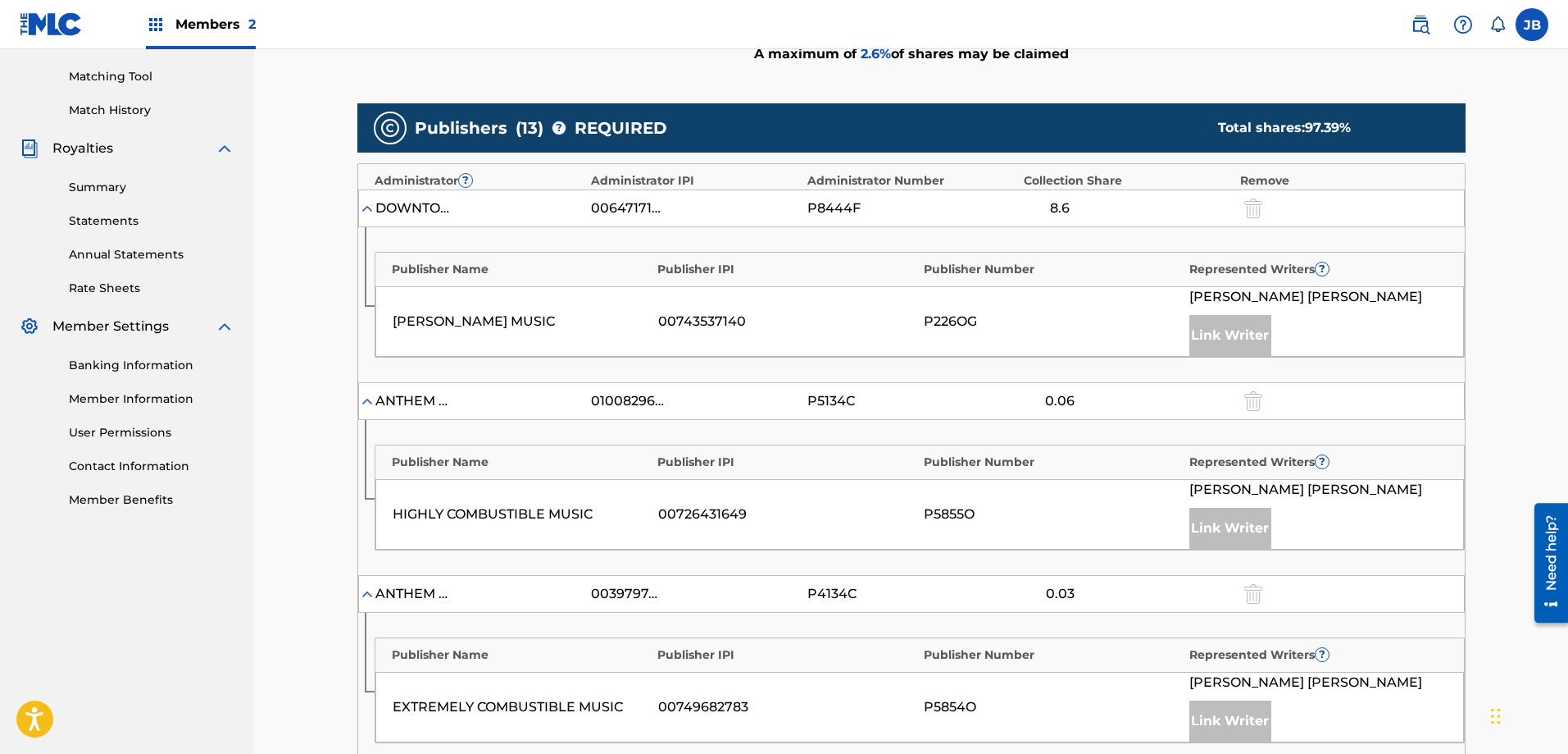
click at [1251, 209] on div at bounding box center [1251, 207] width 24 height 19
click at [1256, 209] on div at bounding box center [1251, 207] width 24 height 19
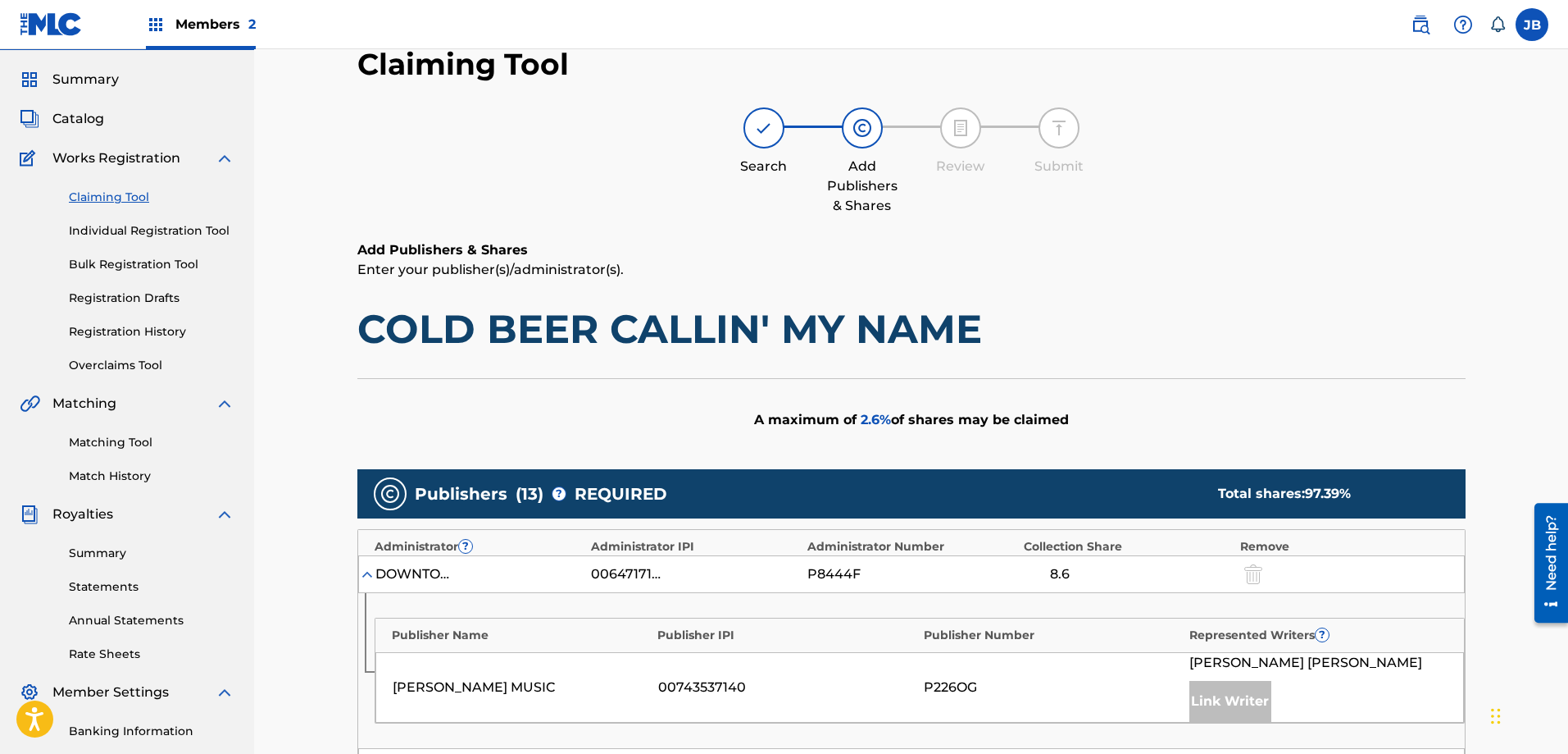
scroll to position [0, 0]
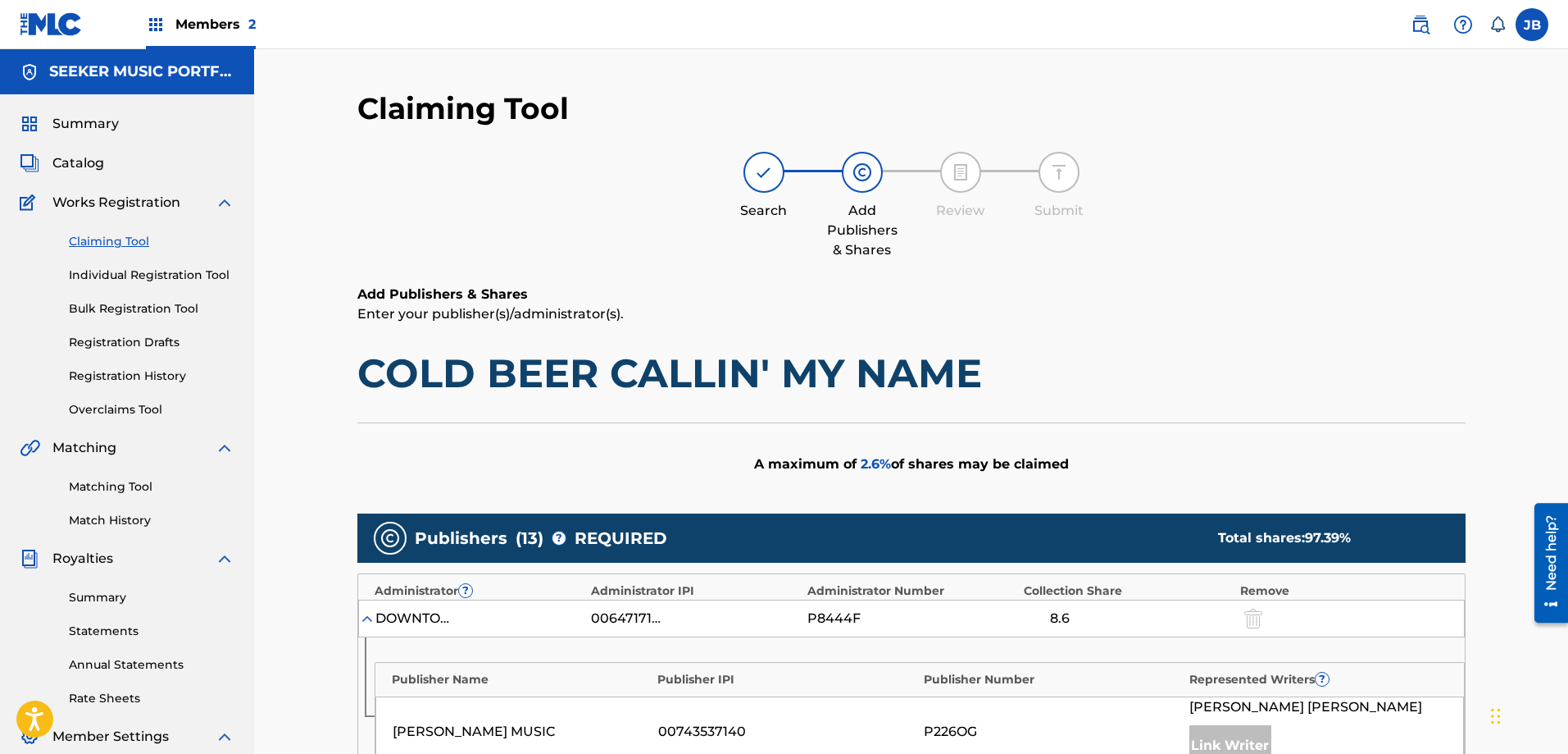
click at [91, 242] on link "Claiming Tool" at bounding box center [152, 242] width 166 height 18
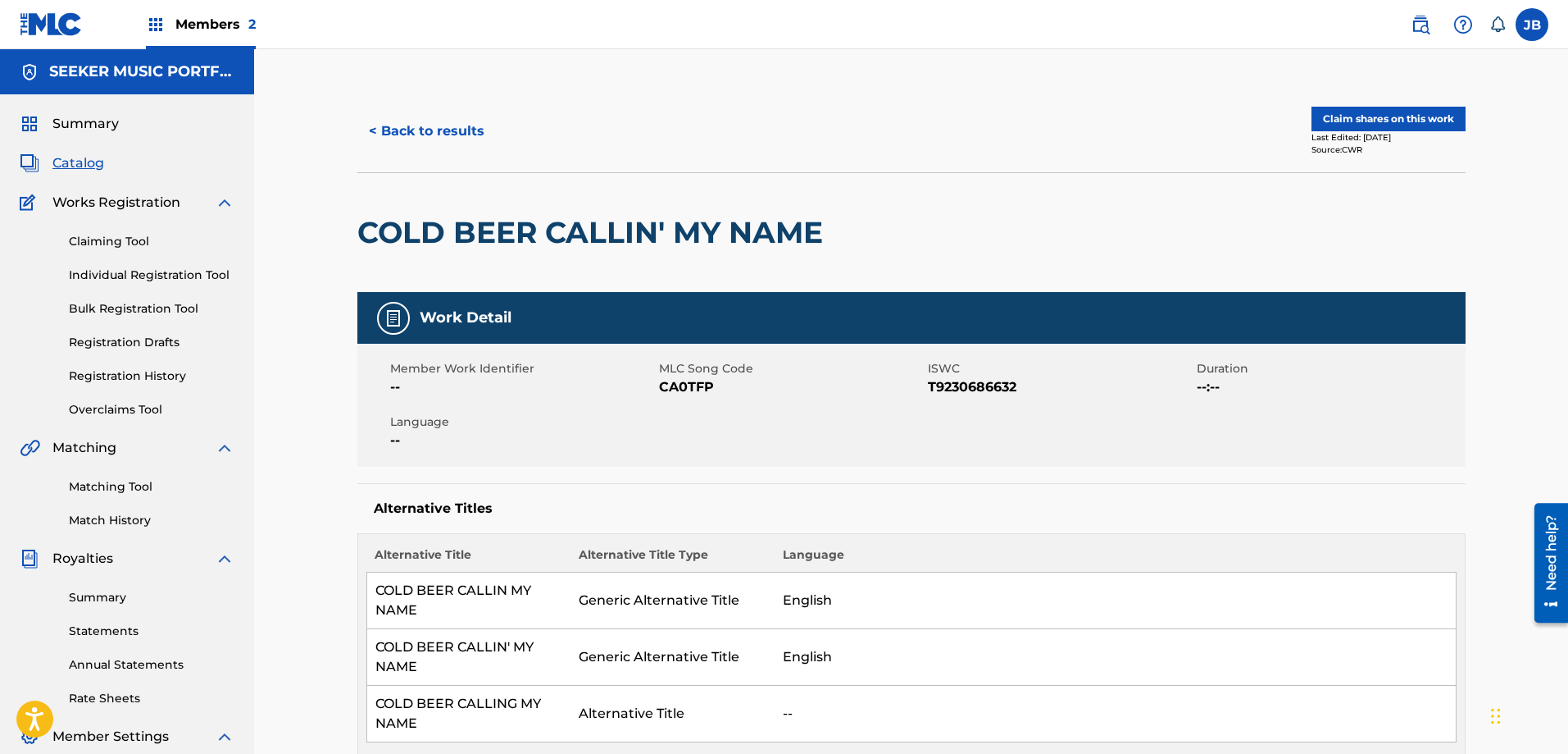
click at [409, 130] on button "< Back to results" at bounding box center [427, 132] width 138 height 41
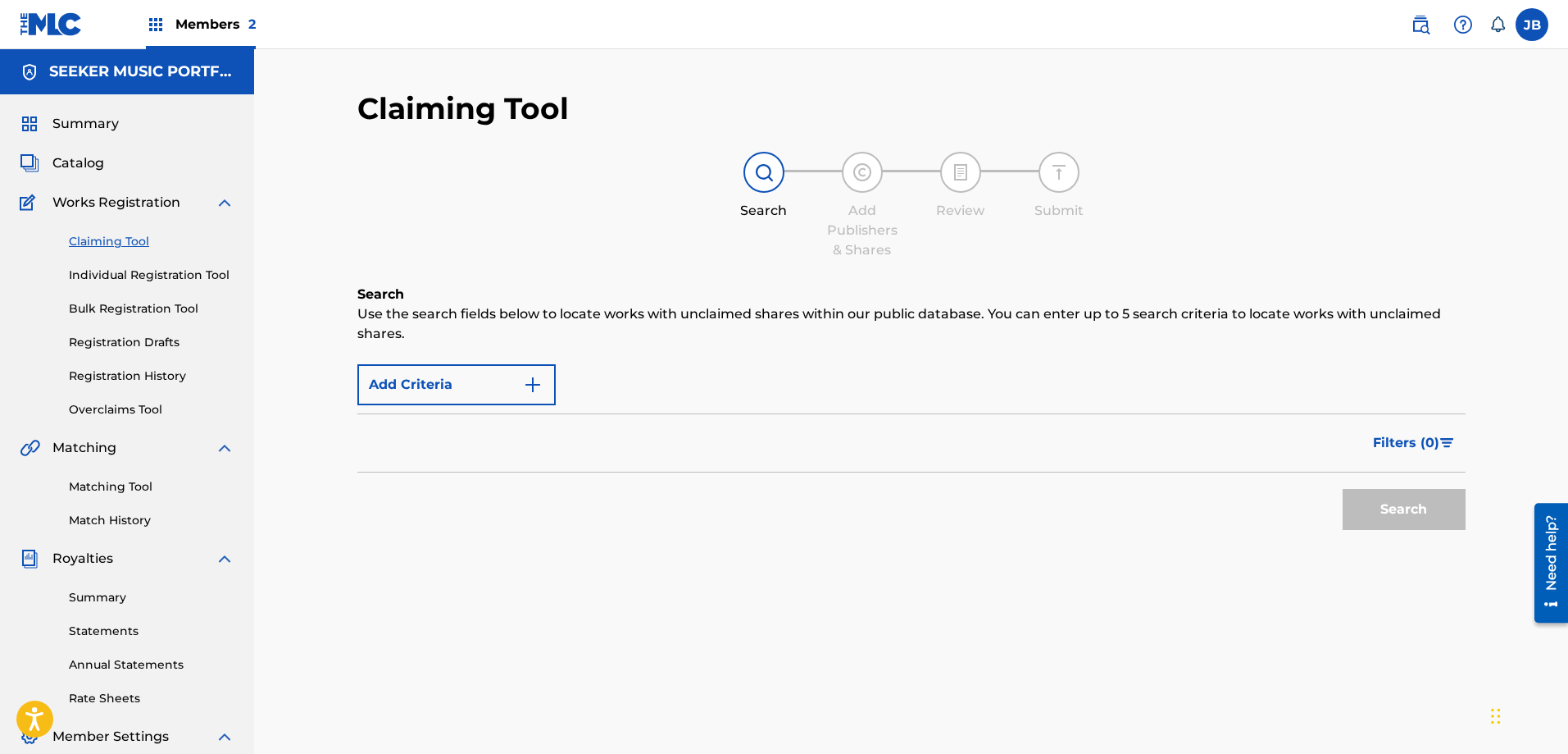
scroll to position [263, 0]
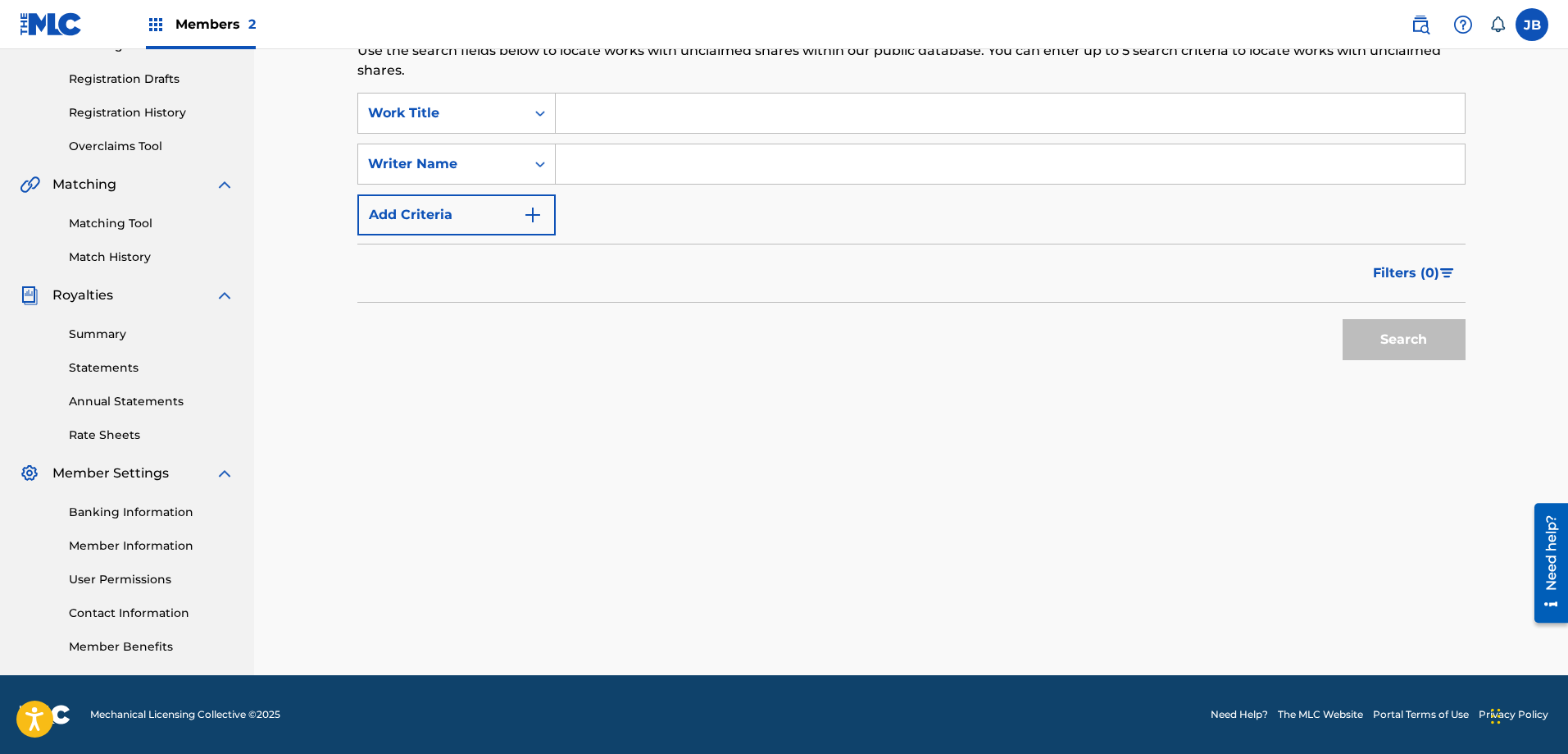
click at [609, 117] on input "Search Form" at bounding box center [1010, 113] width 909 height 39
type input "when it rains, it pours"
type input "a"
type input "walker"
click at [1343, 319] on button "Search" at bounding box center [1404, 339] width 123 height 41
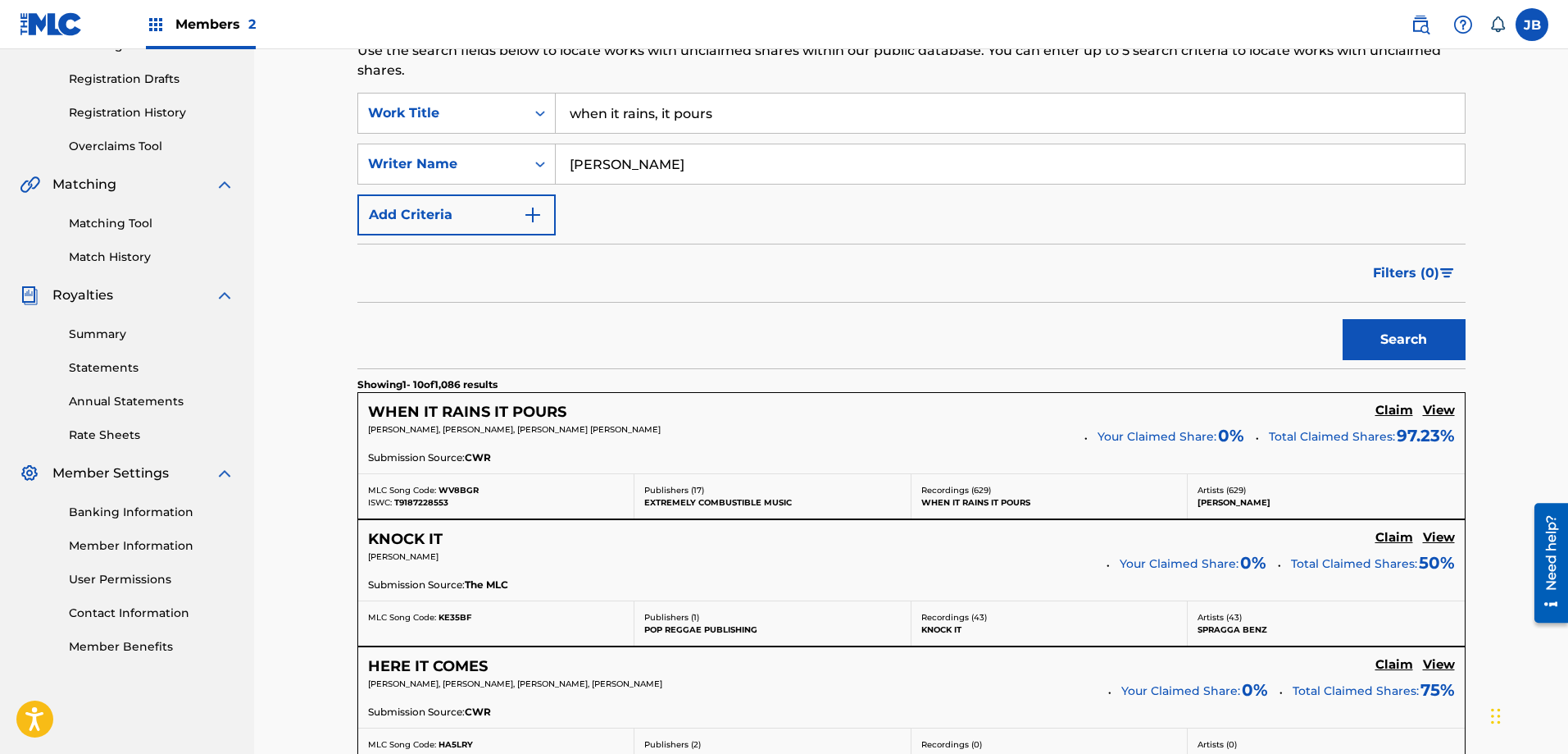
click at [1396, 412] on h5 "Claim" at bounding box center [1394, 410] width 38 height 16
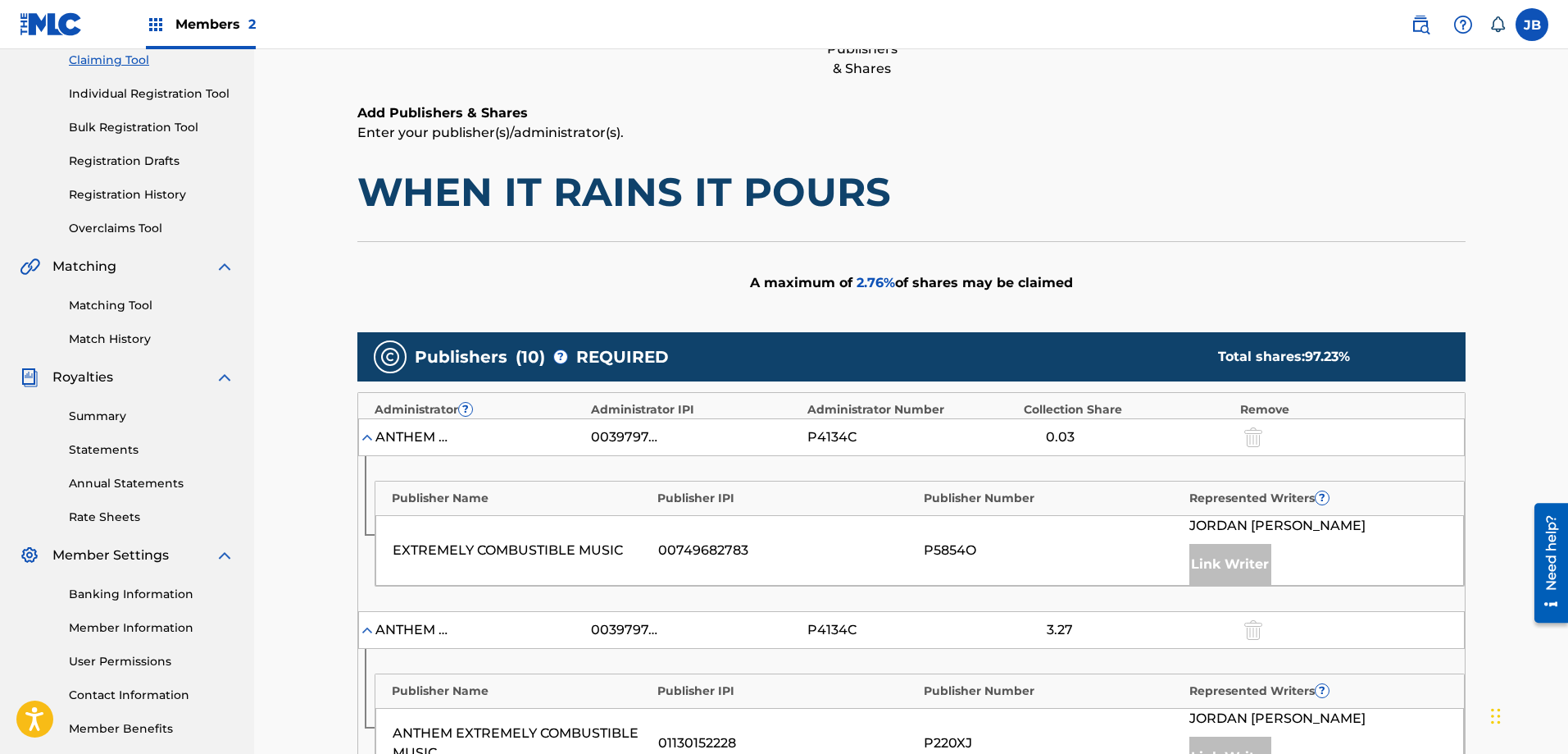
scroll to position [0, 0]
